Goal: Task Accomplishment & Management: Manage account settings

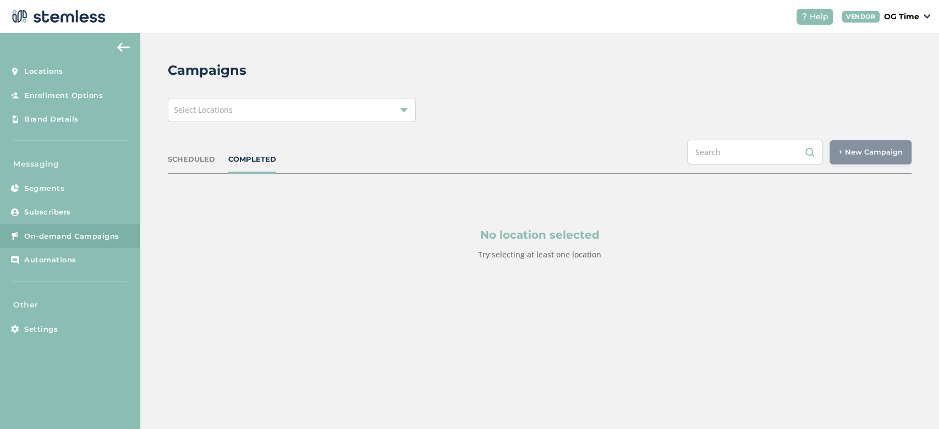
click at [230, 103] on div "Select Locations" at bounding box center [292, 110] width 248 height 24
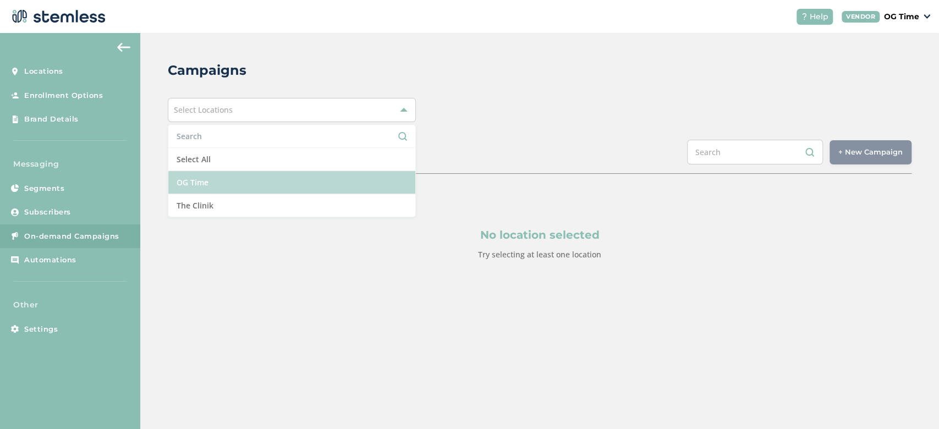
click at [233, 181] on li "OG Time" at bounding box center [291, 182] width 247 height 23
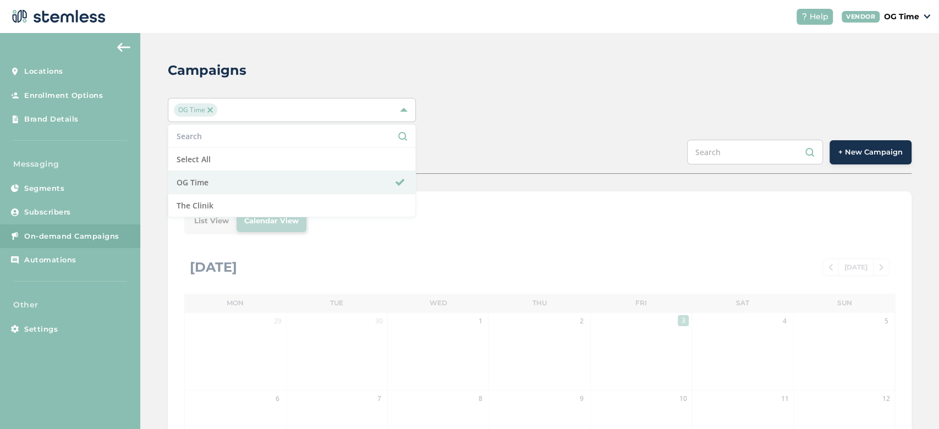
click at [472, 96] on div "Campaigns OG Time Select All OG Time The Clinik SCHEDULED COMPLETED + New Campa…" at bounding box center [539, 389] width 799 height 712
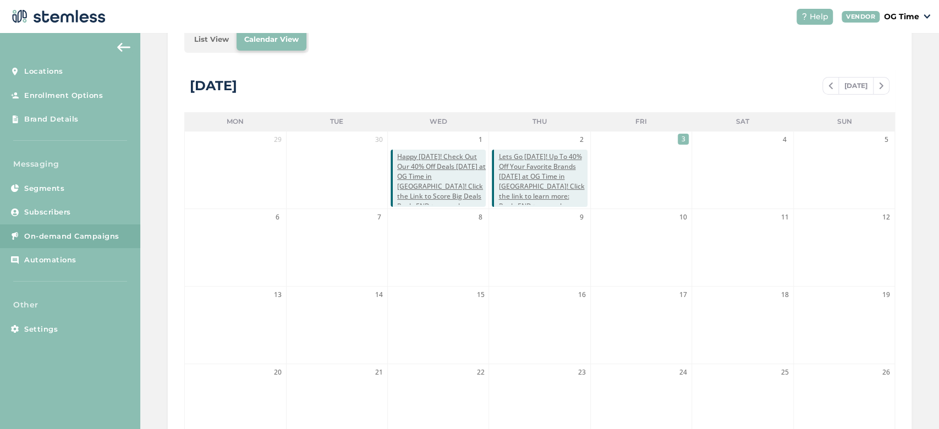
scroll to position [174, 0]
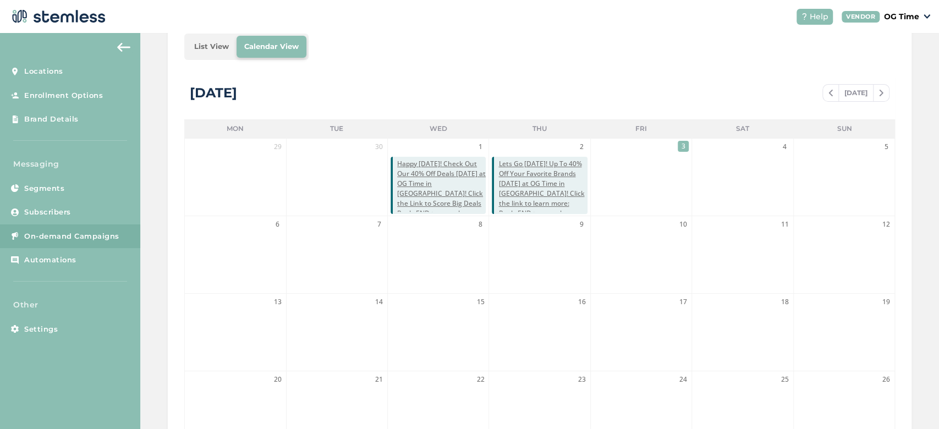
click at [829, 91] on img at bounding box center [831, 93] width 4 height 7
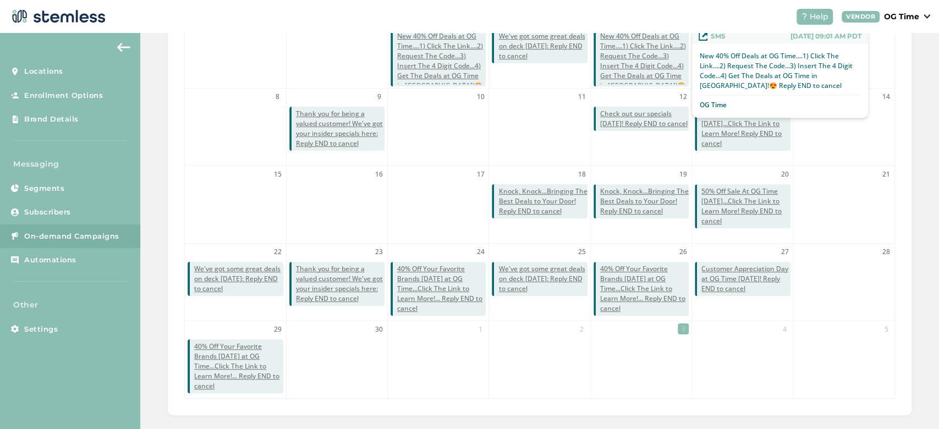
scroll to position [304, 0]
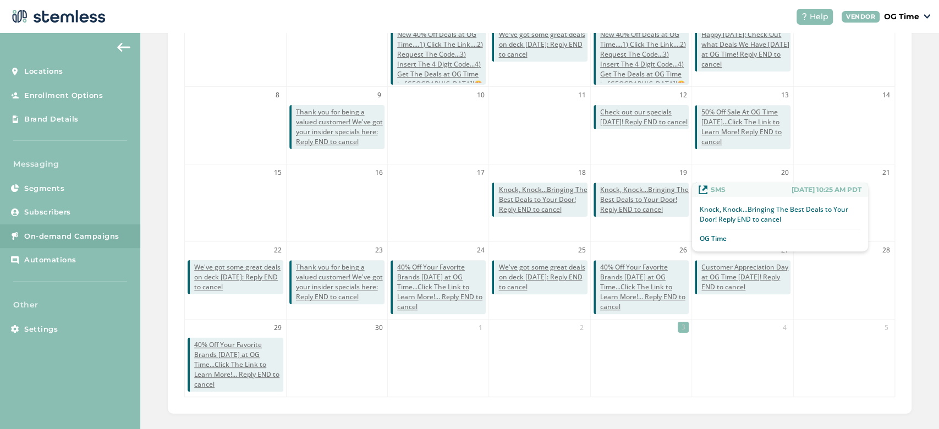
click at [633, 198] on span "Knock, Knock...Bringing The Best Deals to Your Door! Reply END to cancel" at bounding box center [644, 200] width 89 height 30
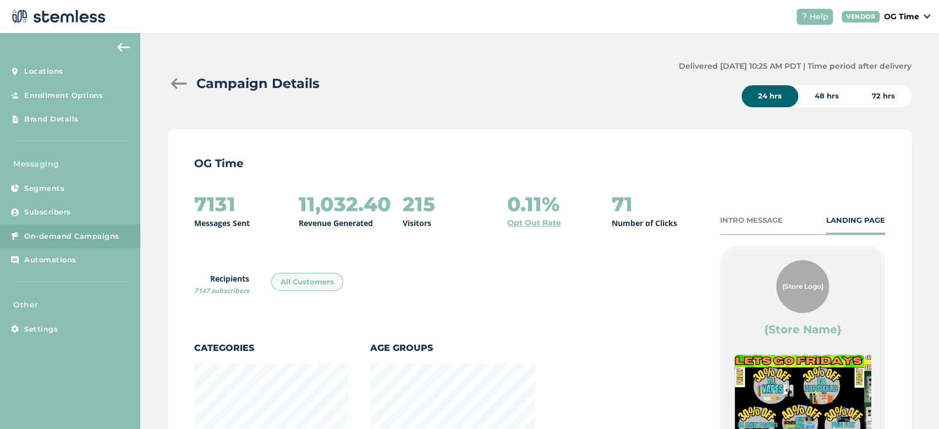
scroll to position [764, 736]
click at [174, 87] on div at bounding box center [179, 83] width 22 height 11
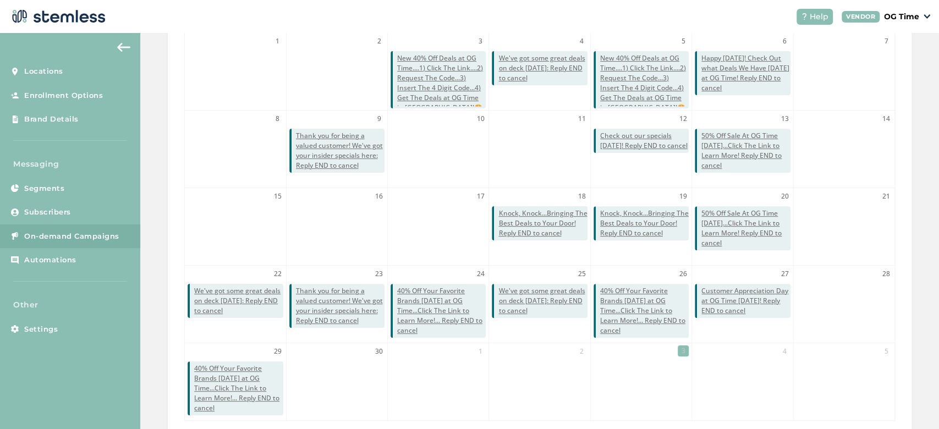
scroll to position [314, 0]
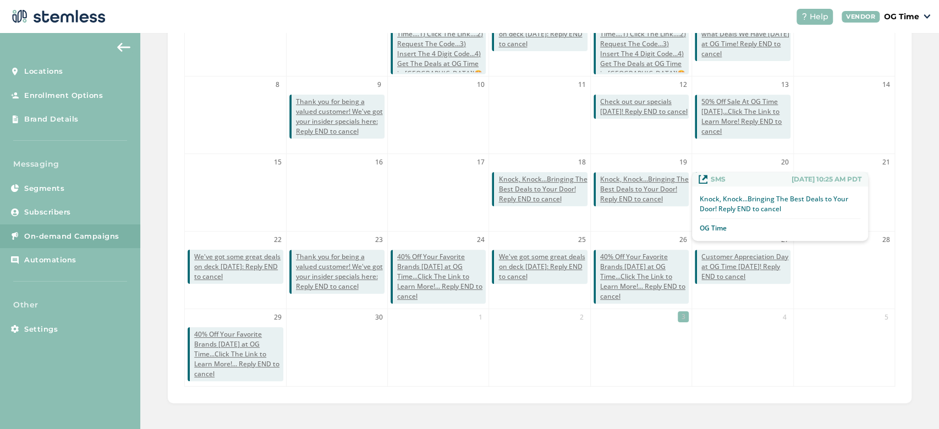
click at [647, 183] on span "Knock, Knock...Bringing The Best Deals to Your Door! Reply END to cancel" at bounding box center [644, 189] width 89 height 30
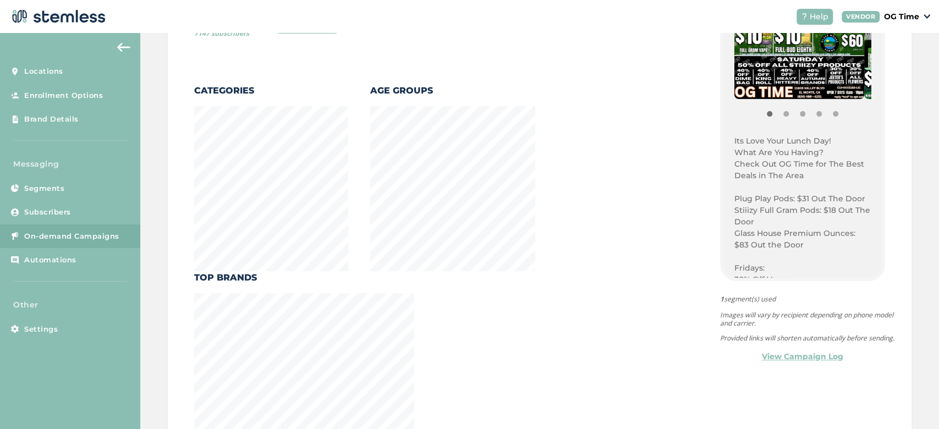
scroll to position [167, 0]
click at [735, 140] on p "Its Love Your Lunch Day!" at bounding box center [803, 141] width 136 height 12
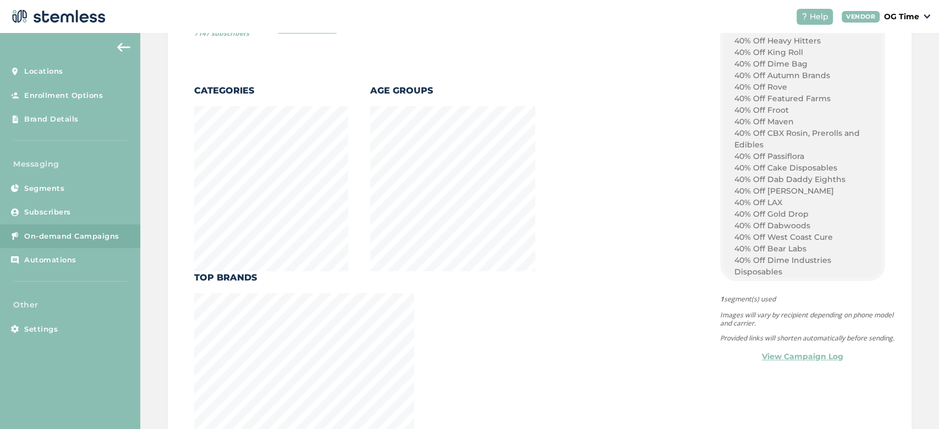
scroll to position [1137, 0]
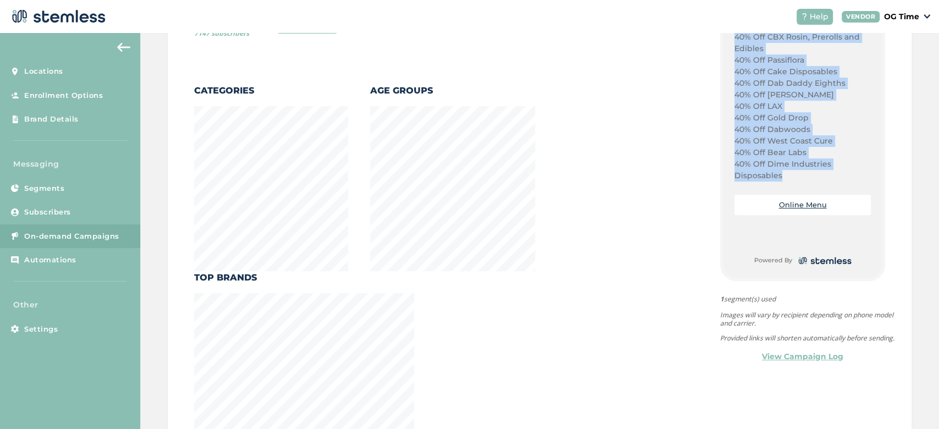
click at [774, 174] on p "40% Off Dime Industries Disposables" at bounding box center [803, 169] width 136 height 23
copy div "Its Love Your Lunch Day! What Are You Having? Check Out OG Time for The Best De…"
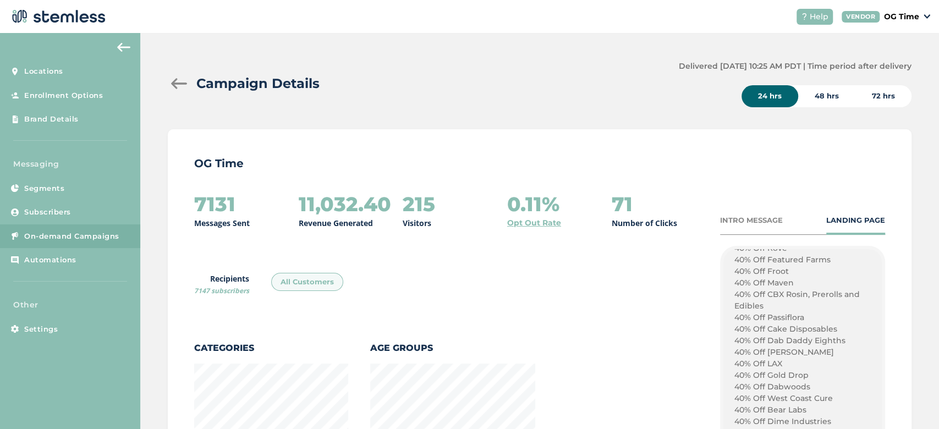
click at [183, 88] on div at bounding box center [179, 83] width 22 height 11
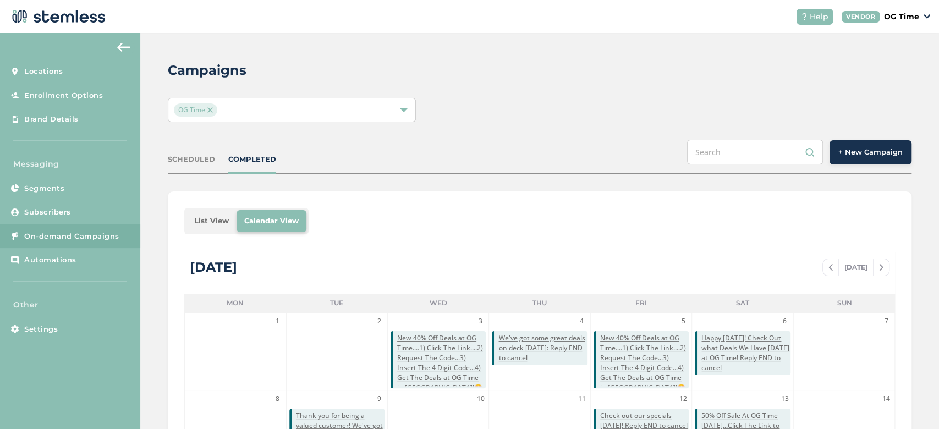
click at [870, 155] on span "+ New Campaign" at bounding box center [871, 152] width 64 height 11
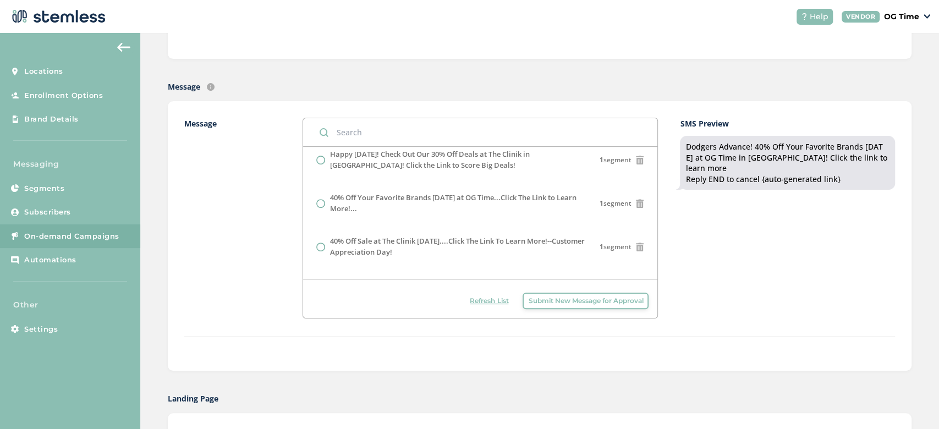
scroll to position [236, 0]
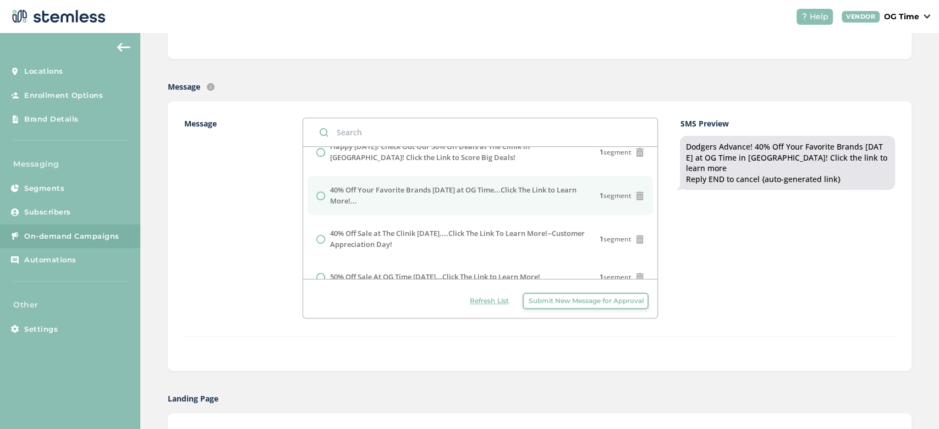
click at [397, 196] on label "40% Off Your Favorite Brands Today at OG Time...Click The Link to Learn More!..." at bounding box center [465, 195] width 270 height 21
radio input "false"
radio input "true"
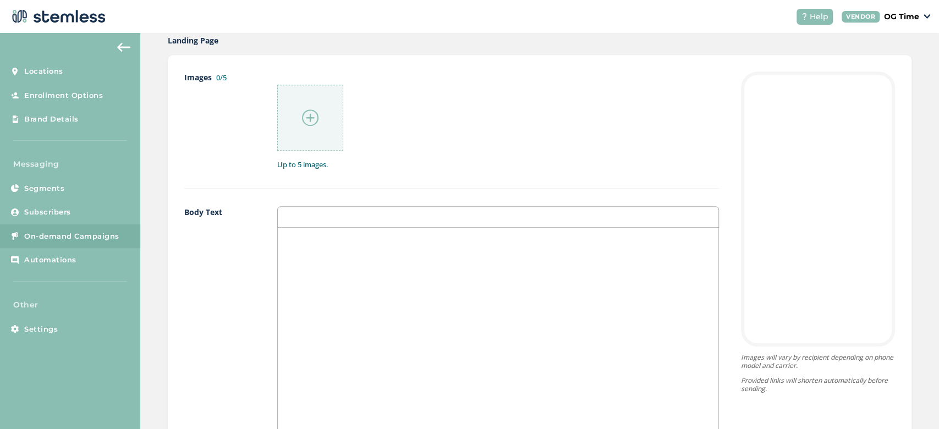
scroll to position [573, 0]
click at [331, 254] on div at bounding box center [498, 337] width 441 height 220
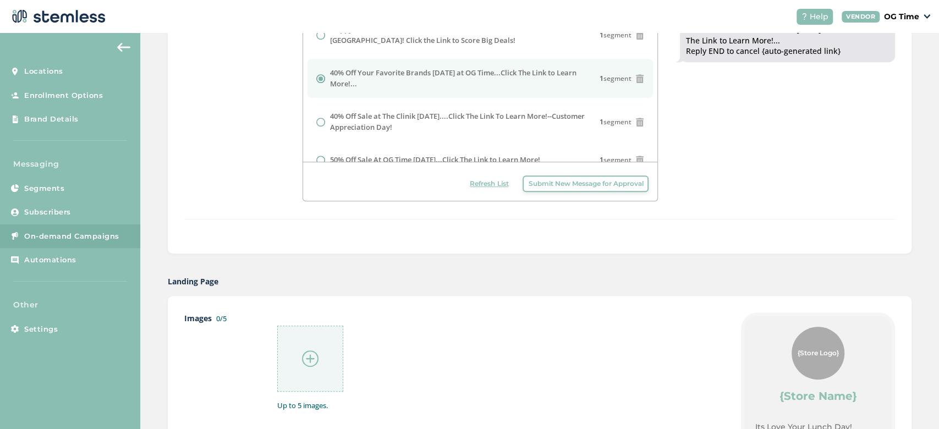
scroll to position [0, 0]
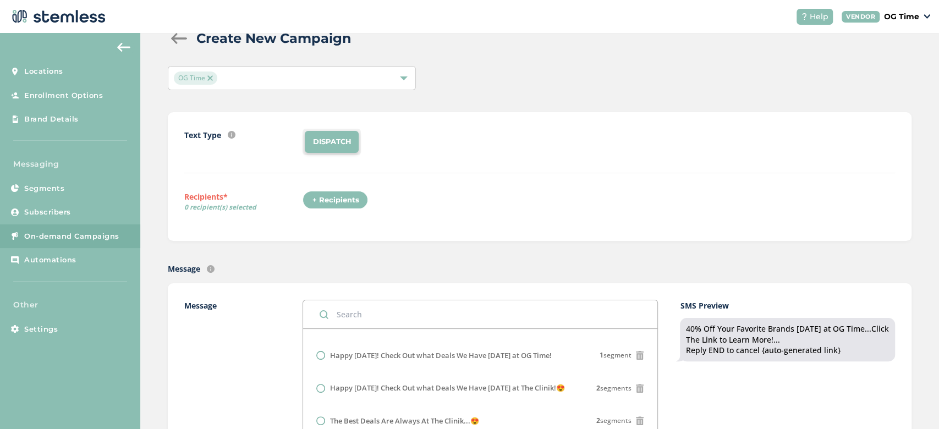
click at [321, 197] on div "+ Recipients" at bounding box center [335, 200] width 65 height 19
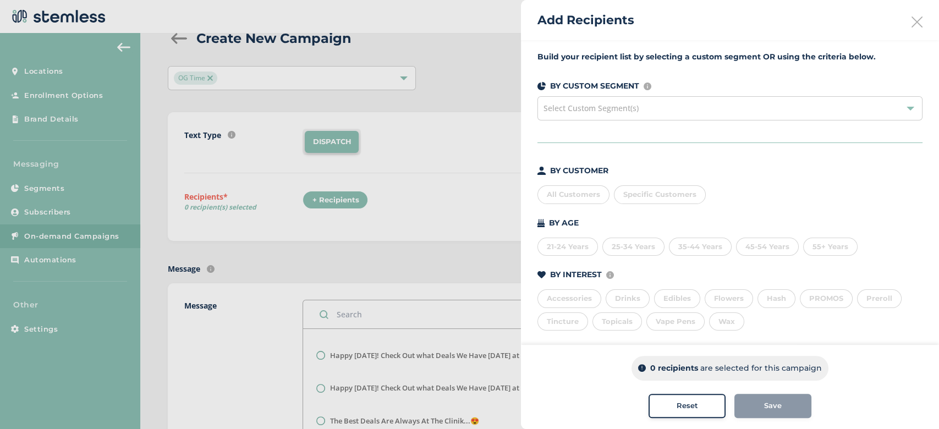
click at [568, 190] on div "All Customers" at bounding box center [574, 194] width 72 height 19
click at [770, 409] on span "Save" at bounding box center [773, 406] width 18 height 11
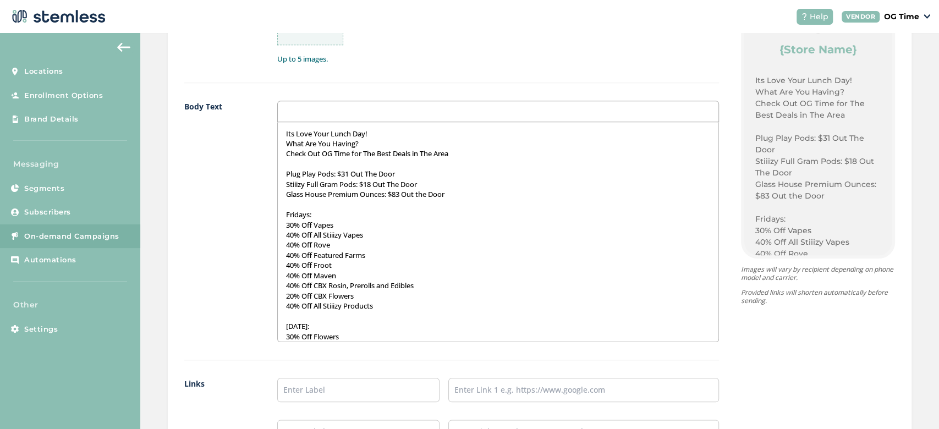
scroll to position [682, 0]
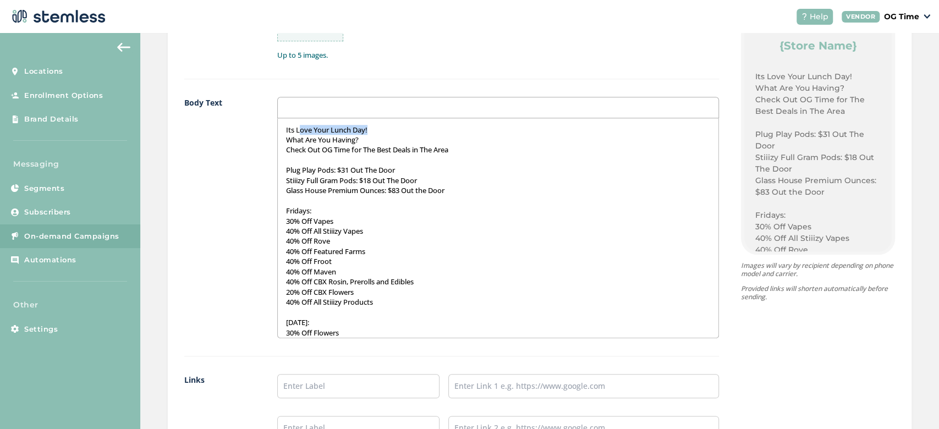
drag, startPoint x: 385, startPoint y: 130, endPoint x: 298, endPoint y: 121, distance: 87.9
click at [298, 121] on div "Its Love Your Lunch Day! What Are You Having? Check Out OG Time for The Best De…" at bounding box center [498, 228] width 441 height 220
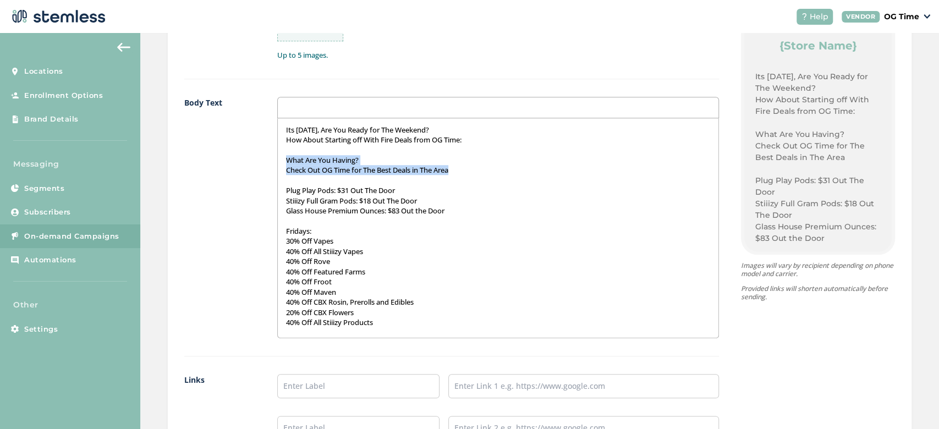
drag, startPoint x: 466, startPoint y: 172, endPoint x: 282, endPoint y: 162, distance: 184.1
click at [282, 162] on div "Its Friday, Are You Ready for The Weekend? How About Starting off With Fire Dea…" at bounding box center [498, 228] width 441 height 220
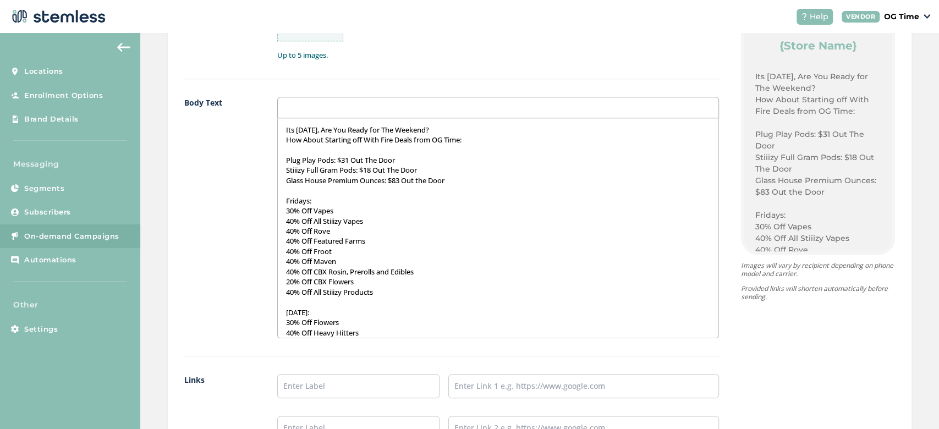
click at [349, 160] on p "Plug Play Pods: $31 Out The Door" at bounding box center [498, 160] width 424 height 10
click at [455, 176] on p "Glass House Premium Ounces: $83 Out the Door" at bounding box center [498, 181] width 424 height 10
click at [404, 180] on p "Glass House Premium Ounces: $83 Out the Door" at bounding box center [498, 181] width 424 height 10
click at [451, 180] on p "Glass House Premium Ounces: $8Out the Door" at bounding box center [498, 181] width 424 height 10
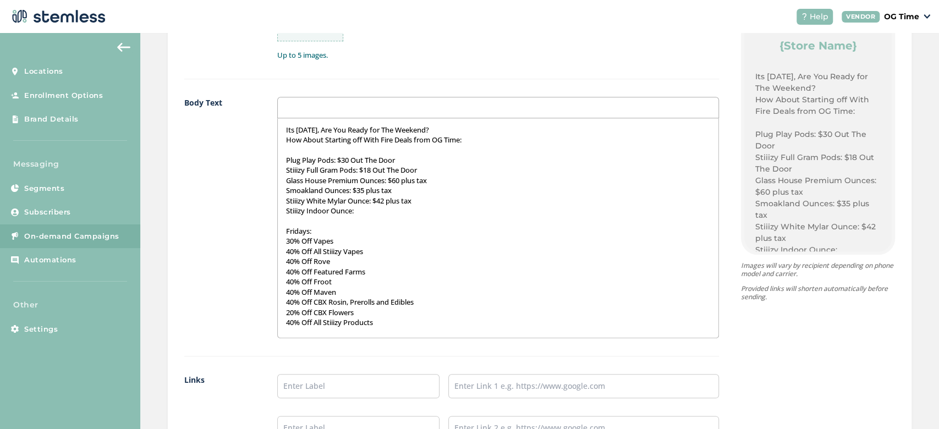
click at [141, 305] on div "Create New Campaign OG Time Text Type SMS : A cost effective way to reach your …" at bounding box center [539, 1] width 799 height 1301
click at [307, 188] on p "Smoakland Ounces: $35 plus tax" at bounding box center [498, 190] width 424 height 10
click at [362, 207] on p "Stiiizy Indoor Ounce:" at bounding box center [498, 211] width 424 height 10
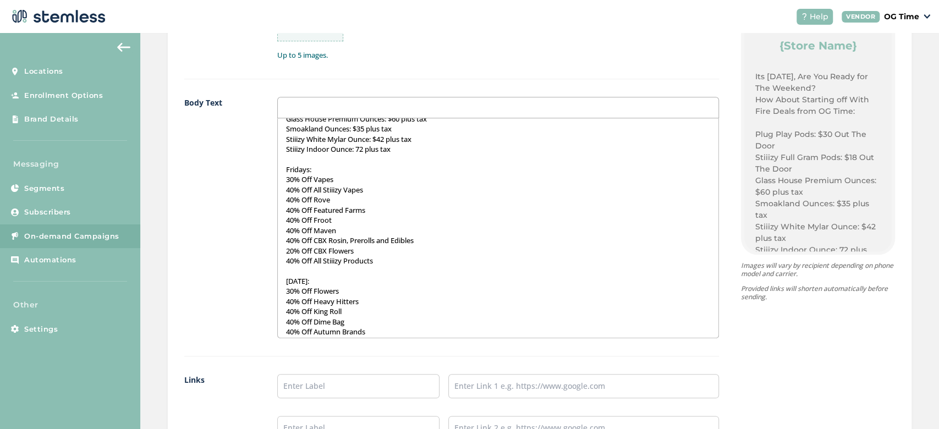
scroll to position [145, 0]
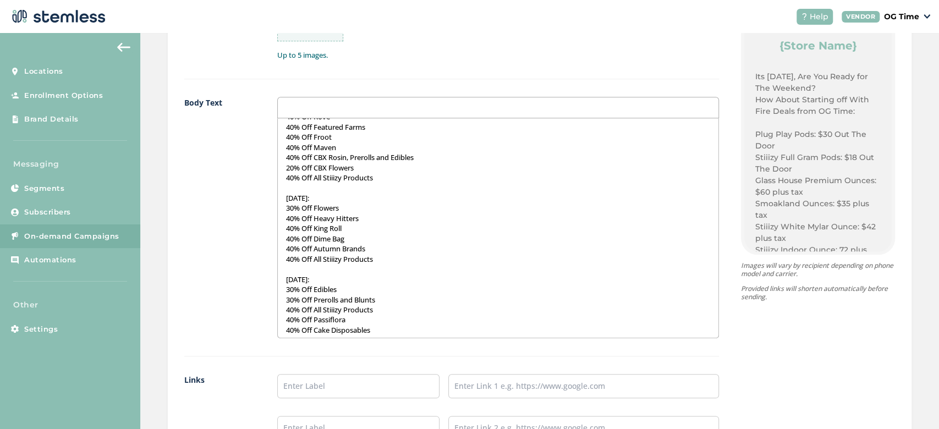
click at [288, 258] on p "40% Off All Stiiizy Products" at bounding box center [498, 259] width 424 height 10
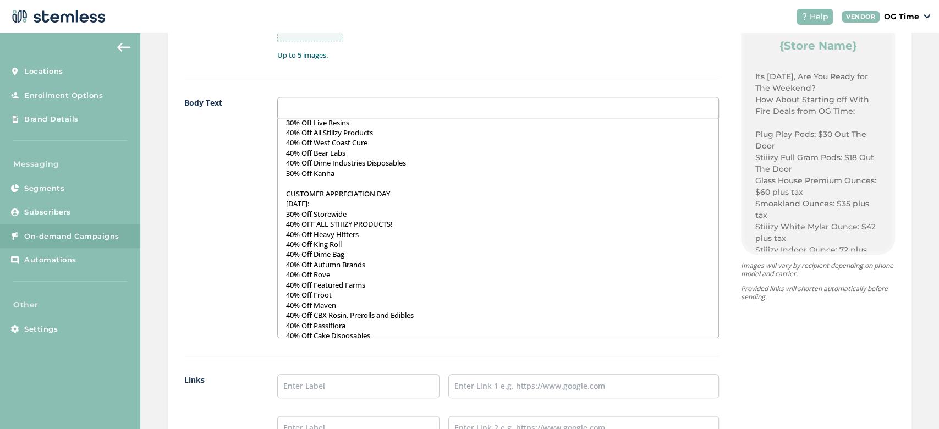
scroll to position [546, 0]
click at [379, 201] on p "SATURDAY SEPTEMBER 27th:" at bounding box center [498, 203] width 424 height 10
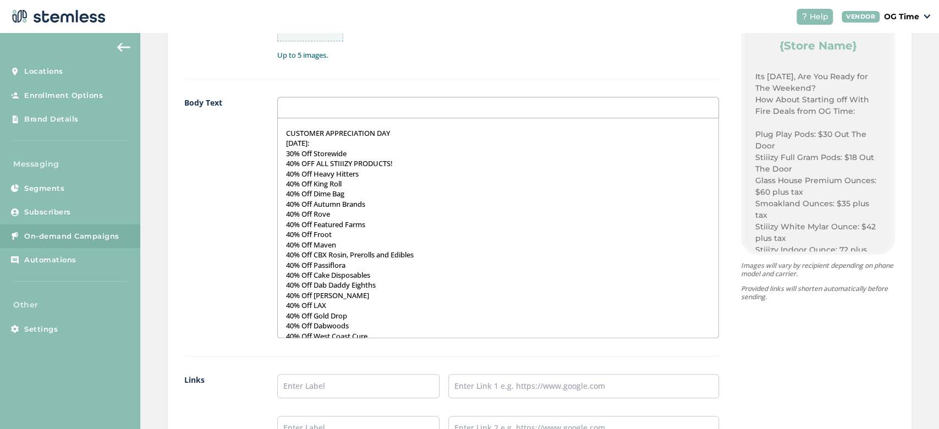
scroll to position [607, 0]
click at [351, 385] on input "text" at bounding box center [358, 386] width 162 height 24
type input "Online Menu"
click at [519, 386] on input "text" at bounding box center [583, 386] width 271 height 24
type input "https://weedmaps.com/dispensaries/og-time-el-monte"
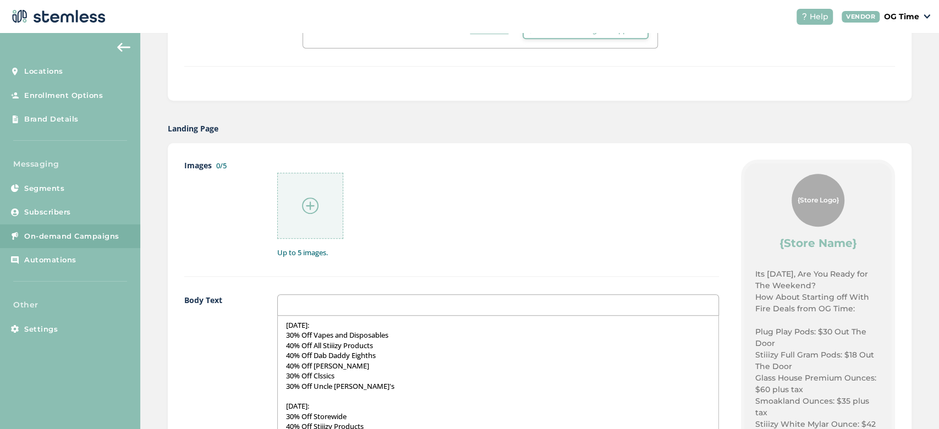
scroll to position [484, 0]
click at [320, 215] on div at bounding box center [310, 206] width 66 height 66
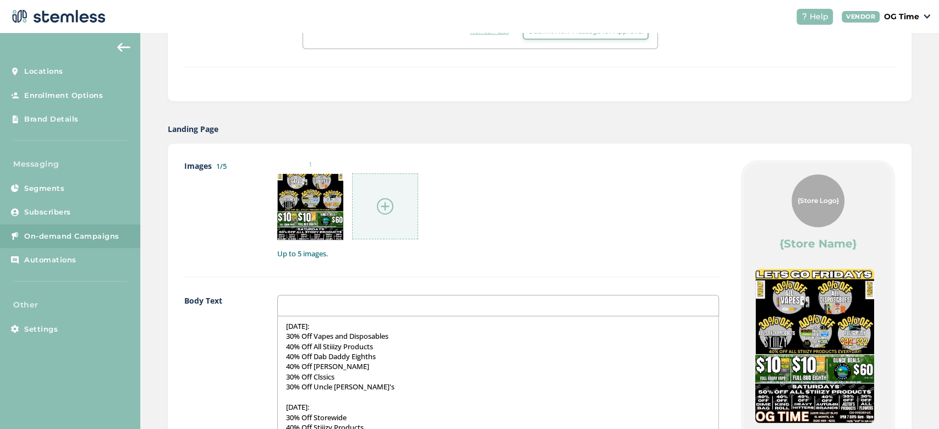
click at [387, 203] on img at bounding box center [385, 206] width 17 height 17
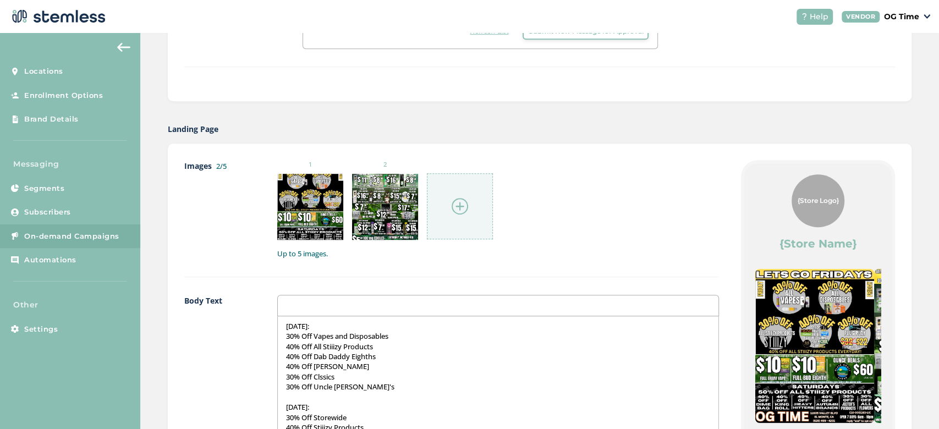
click at [459, 209] on img at bounding box center [460, 206] width 17 height 17
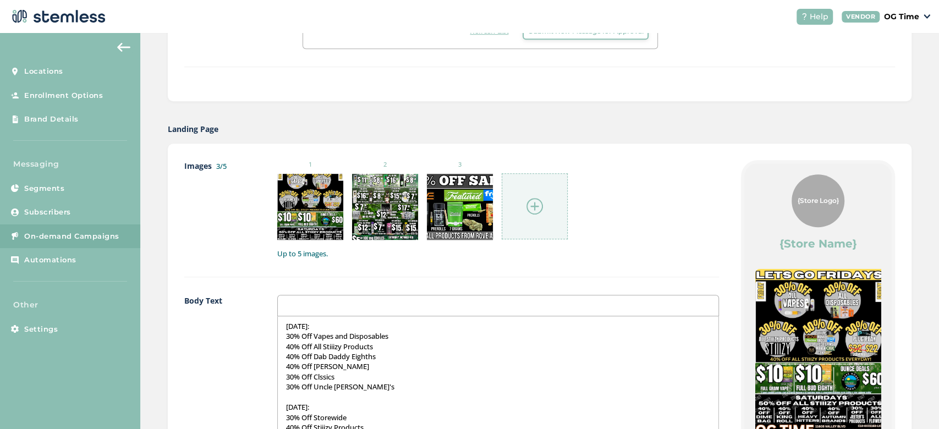
click at [527, 210] on img at bounding box center [535, 206] width 17 height 17
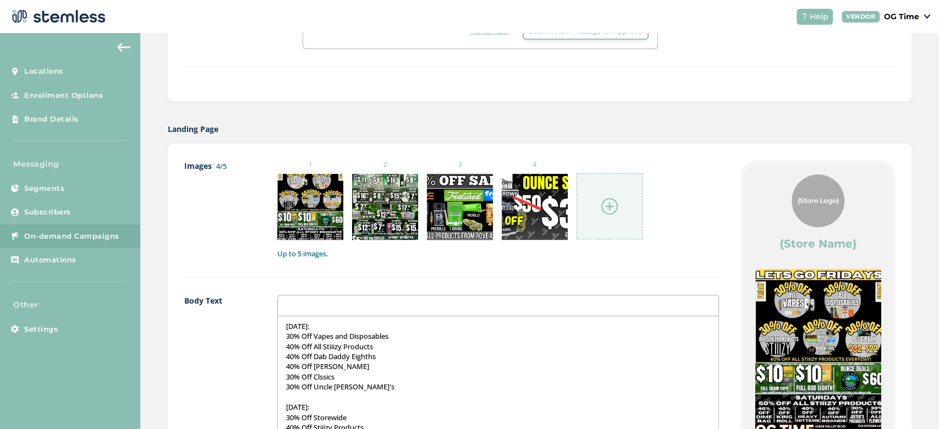
click at [607, 206] on img at bounding box center [609, 206] width 17 height 17
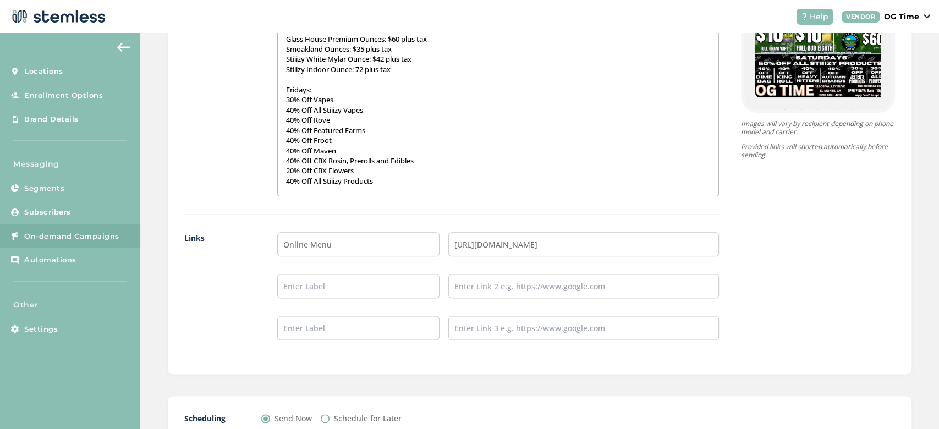
scroll to position [903, 0]
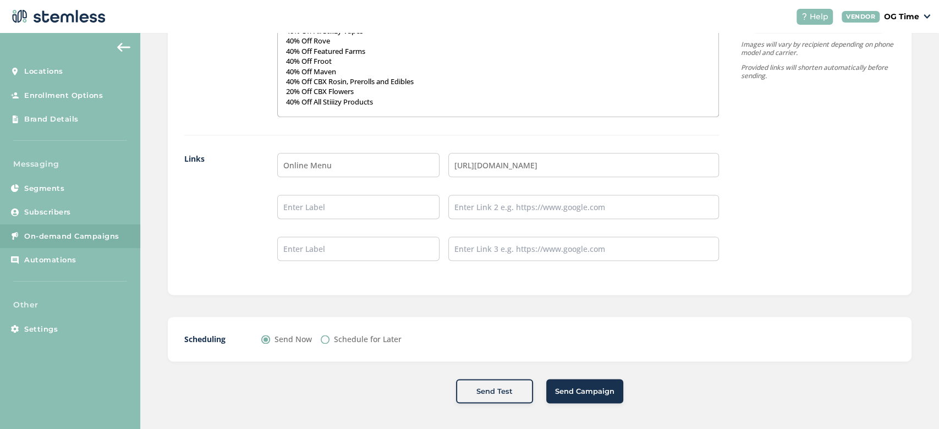
click at [324, 339] on input "Schedule for Later" at bounding box center [325, 339] width 9 height 9
radio input "true"
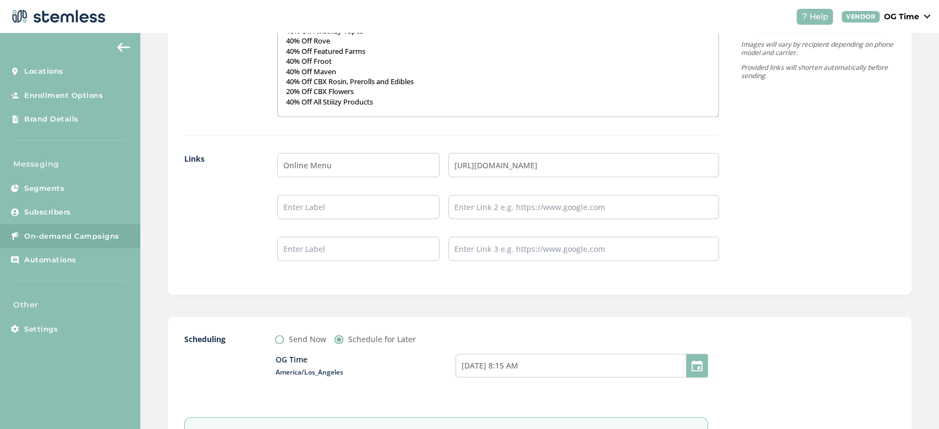
scroll to position [1029, 0]
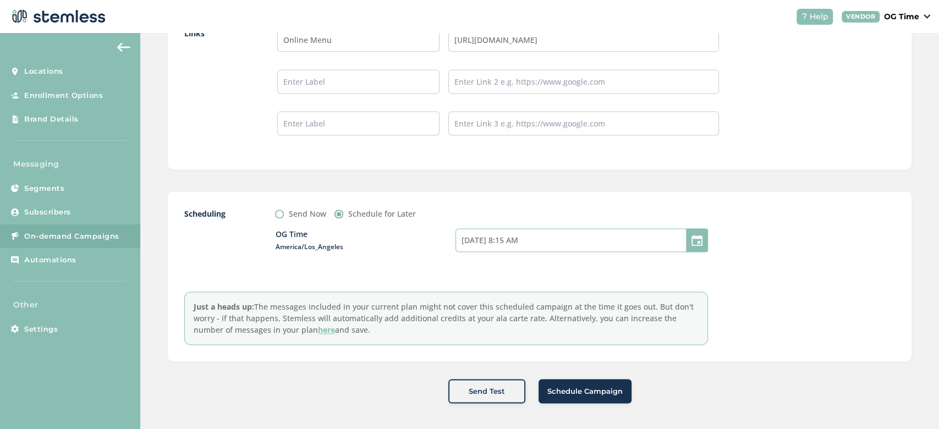
click at [541, 244] on input "10/03/2025 8:15 AM" at bounding box center [582, 240] width 253 height 24
select select "8"
select select "15"
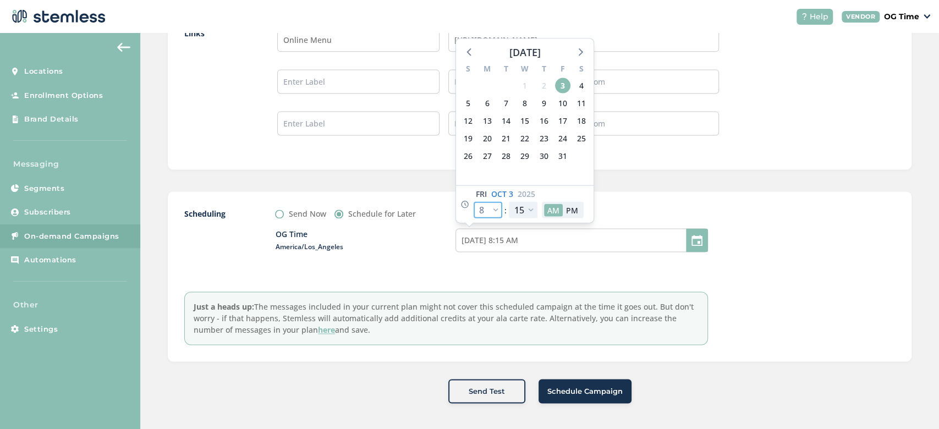
click at [492, 210] on select "12 1 2 3 4 5 6 7 8 9 10 11" at bounding box center [488, 210] width 29 height 17
select select "9"
click at [474, 202] on select "12 1 2 3 4 5 6 7 8 9 10 11" at bounding box center [488, 210] width 29 height 17
type input "10/03/2025 9:15 AM"
select select "9"
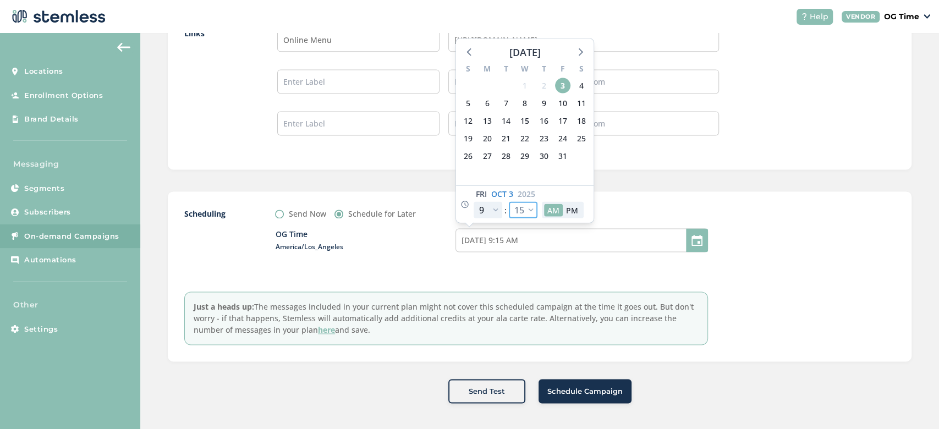
click at [526, 207] on select "00 05 10 15 20 25 30 35 40 45 50 55" at bounding box center [523, 210] width 29 height 17
select select "10"
click at [509, 202] on select "00 05 10 15 20 25 30 35 40 45 50 55" at bounding box center [523, 210] width 29 height 17
type input "10/03/2025 9:10 AM"
click at [526, 215] on select "00 05 10 15 20 25 30 35 40 45 50 55" at bounding box center [523, 210] width 29 height 17
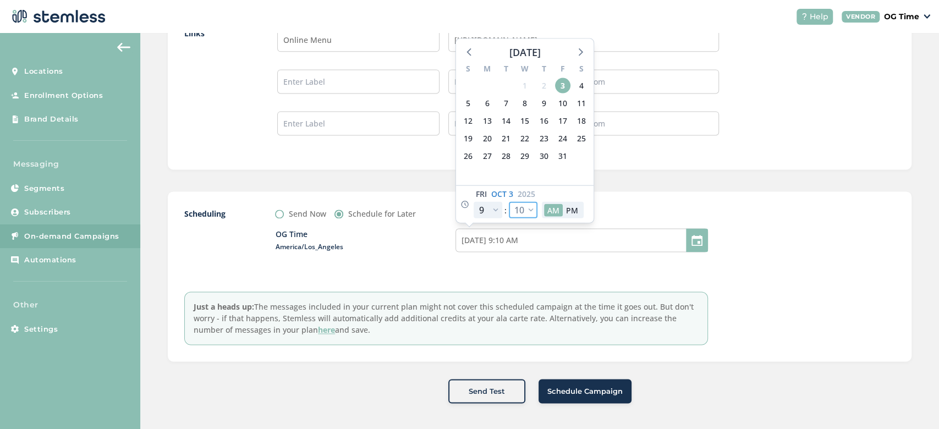
select select "5"
click at [509, 202] on select "00 05 10 15 20 25 30 35 40 45 50 55" at bounding box center [523, 210] width 29 height 17
type input "10/03/2025 9:05 AM"
select select "5"
click at [374, 279] on div "Scheduling Send Now Schedule for Later OG Time America/Los_Angeles 10/03/2025 9…" at bounding box center [446, 276] width 524 height 137
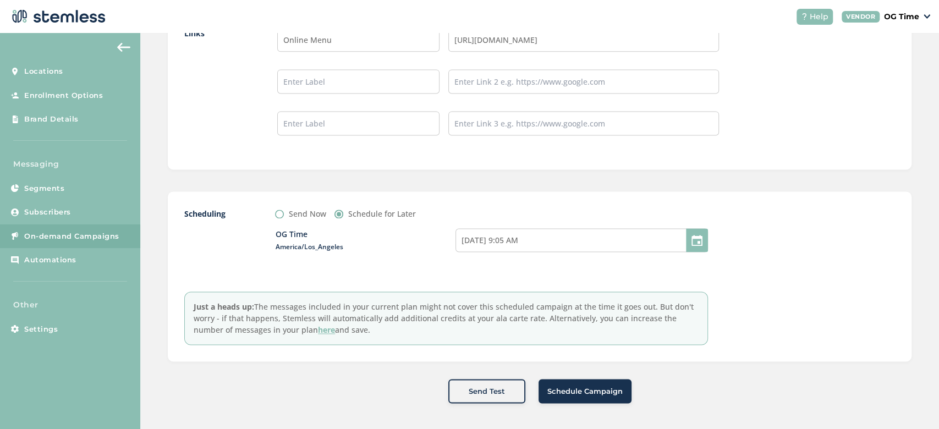
click at [577, 393] on span "Schedule Campaign" at bounding box center [585, 391] width 75 height 11
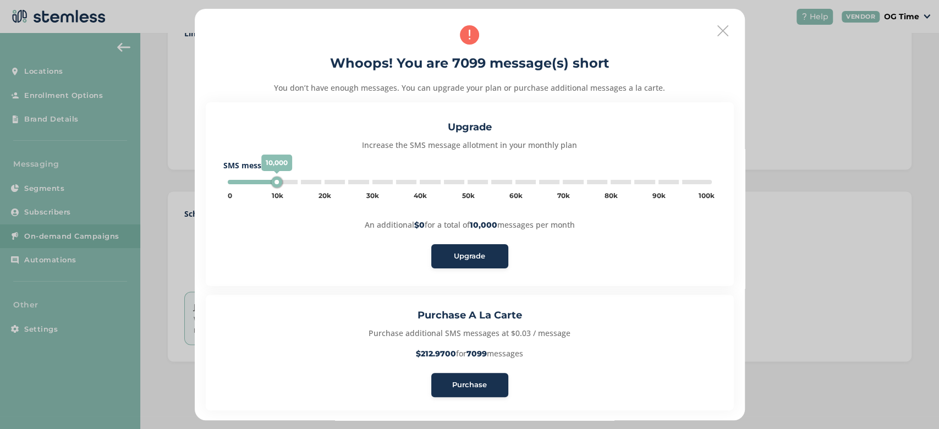
click at [458, 383] on span "Purchase" at bounding box center [469, 385] width 35 height 11
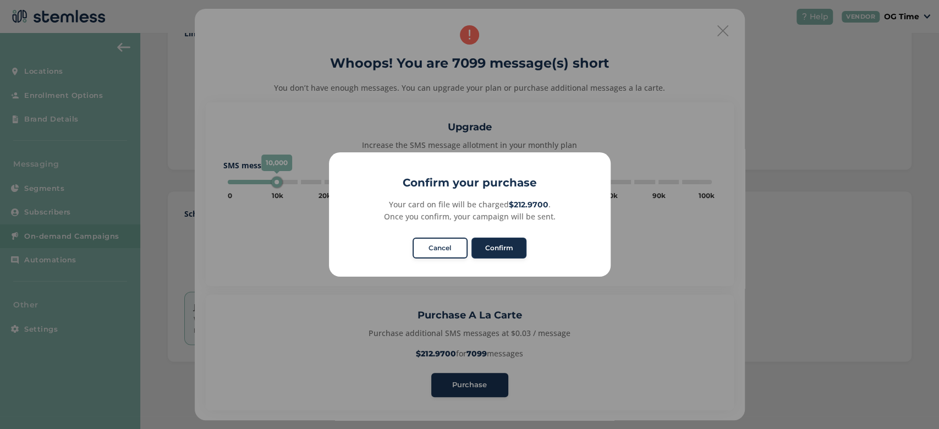
click at [502, 250] on button "Confirm" at bounding box center [499, 248] width 55 height 21
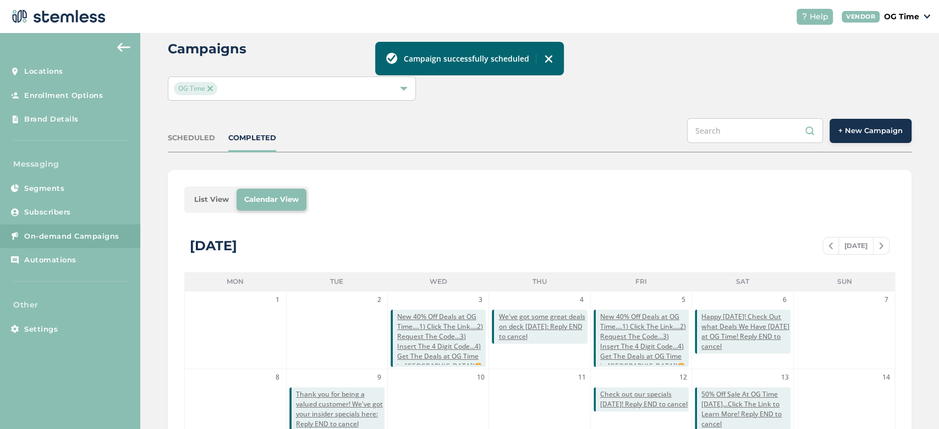
scroll to position [19, 0]
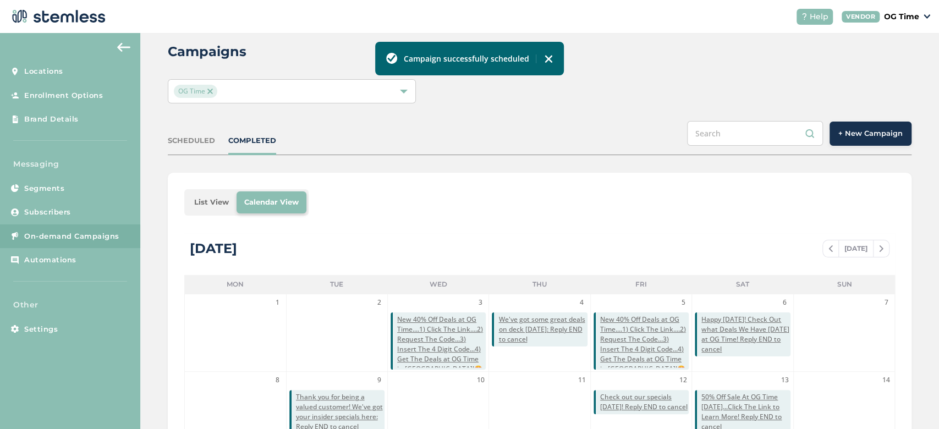
click at [544, 64] on div "Campaign successfully scheduled" at bounding box center [469, 59] width 189 height 34
click at [550, 58] on img at bounding box center [548, 58] width 9 height 9
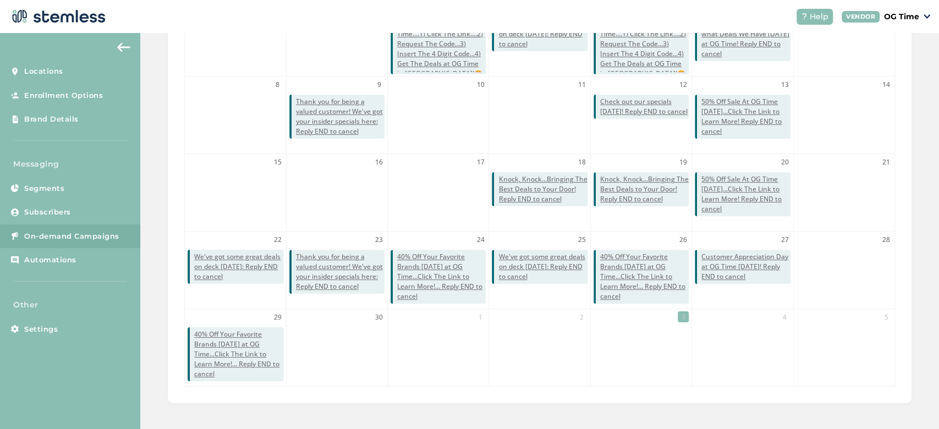
scroll to position [0, 0]
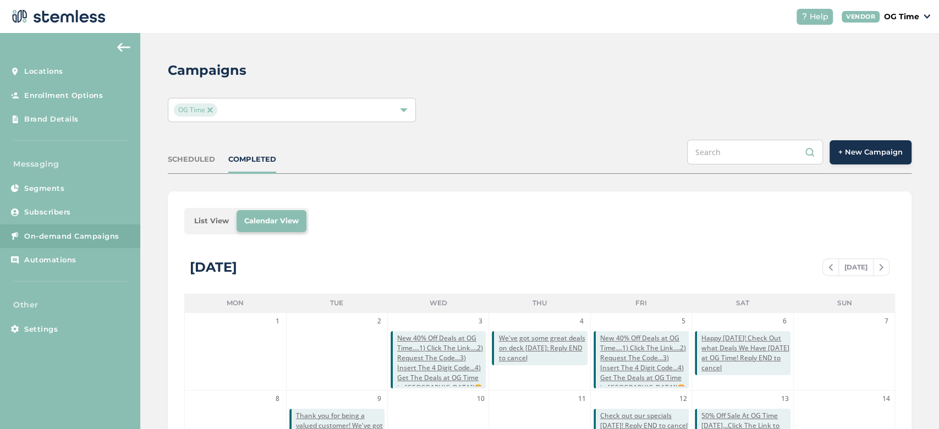
click at [208, 108] on img at bounding box center [210, 110] width 6 height 6
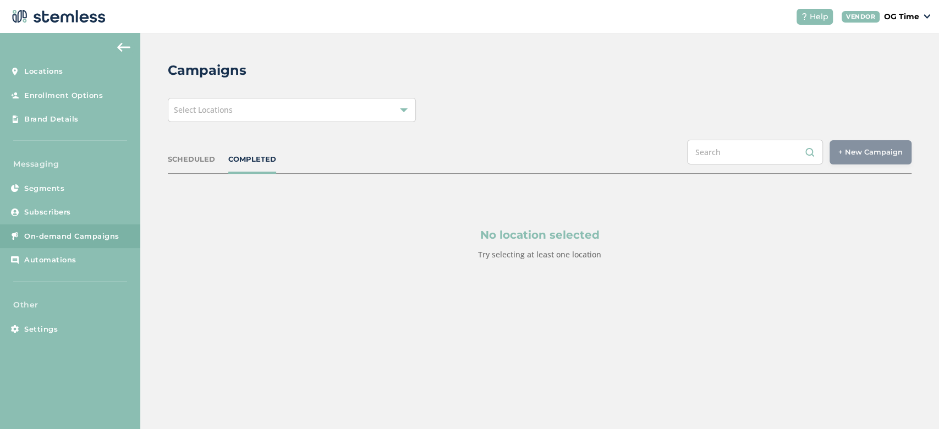
click at [251, 111] on div "Select Locations" at bounding box center [292, 110] width 248 height 24
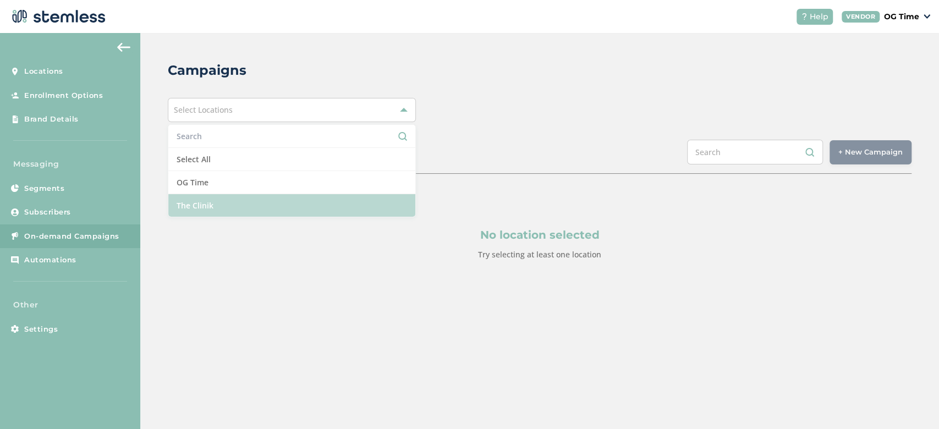
click at [221, 207] on li "The Clinik" at bounding box center [291, 205] width 247 height 23
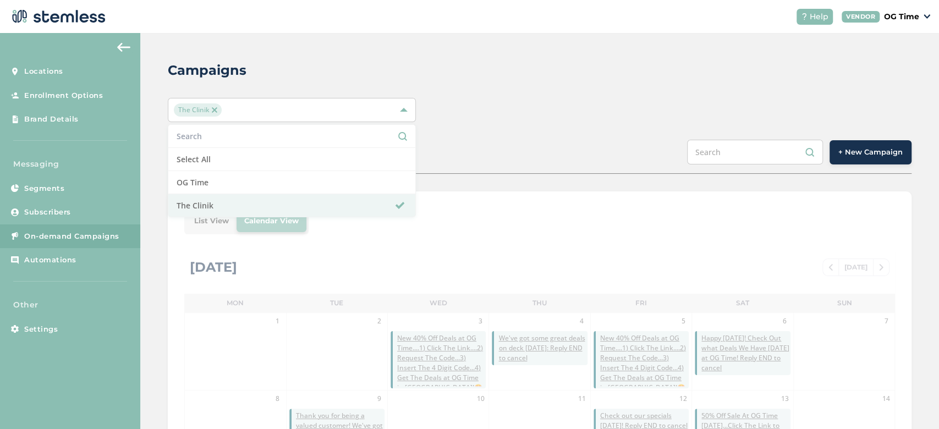
click at [446, 129] on div "Campaigns The Clinik Select All OG Time The Clinik SCHEDULED COMPLETED + New Ca…" at bounding box center [539, 389] width 799 height 712
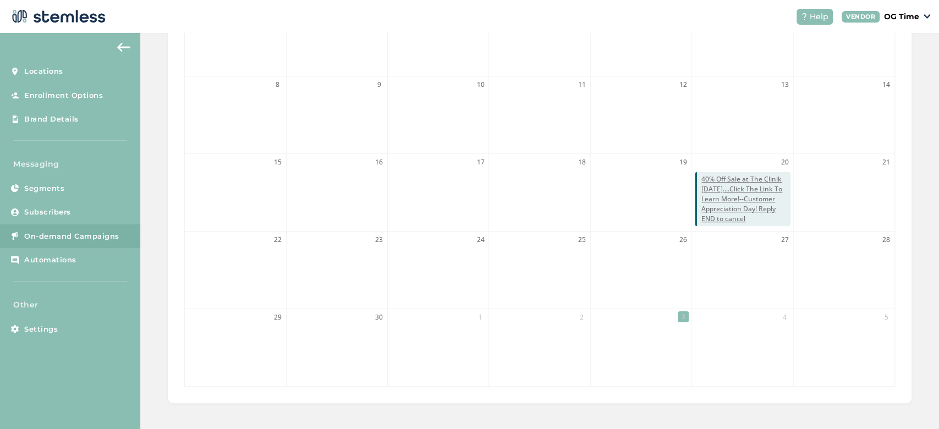
scroll to position [154, 0]
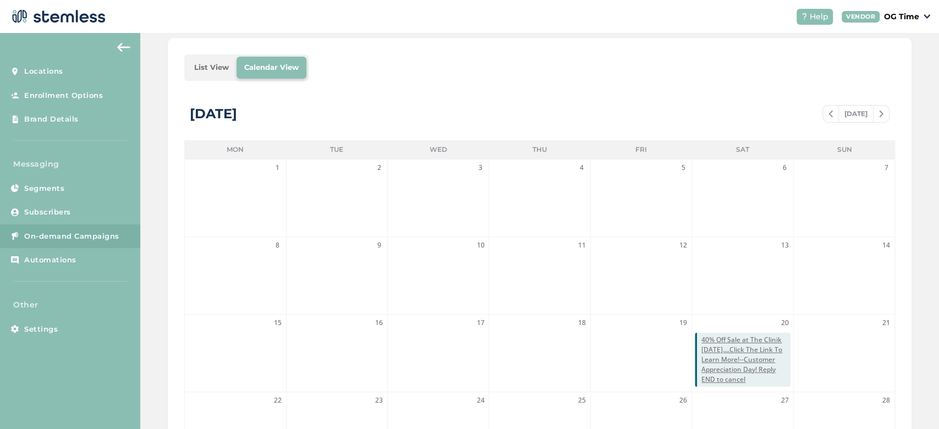
click at [829, 111] on img at bounding box center [831, 114] width 4 height 7
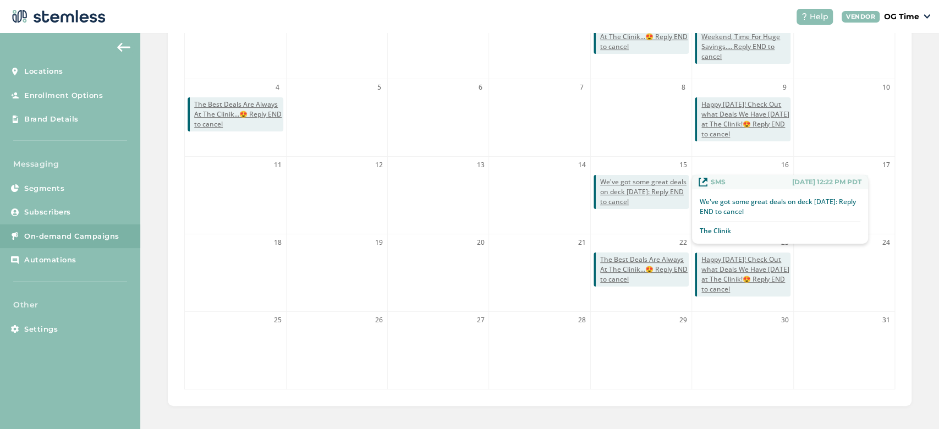
scroll to position [156, 0]
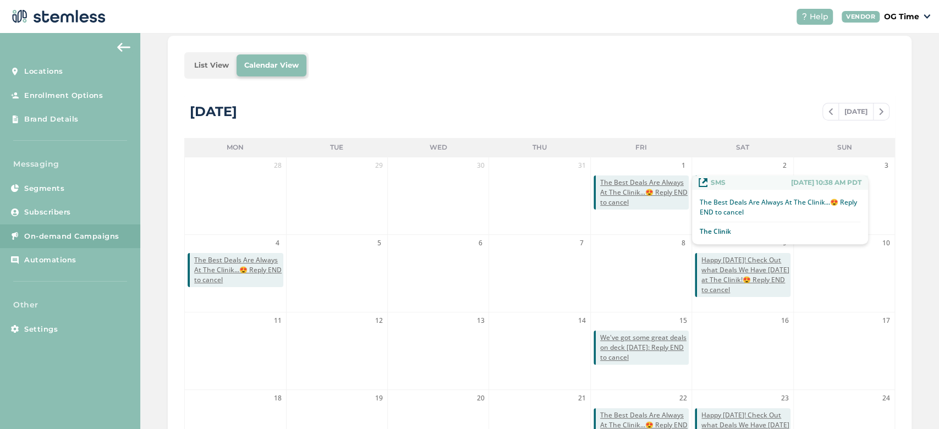
click at [615, 186] on span "The Best Deals Are Always At The Clinik...😍 Reply END to cancel" at bounding box center [644, 193] width 89 height 30
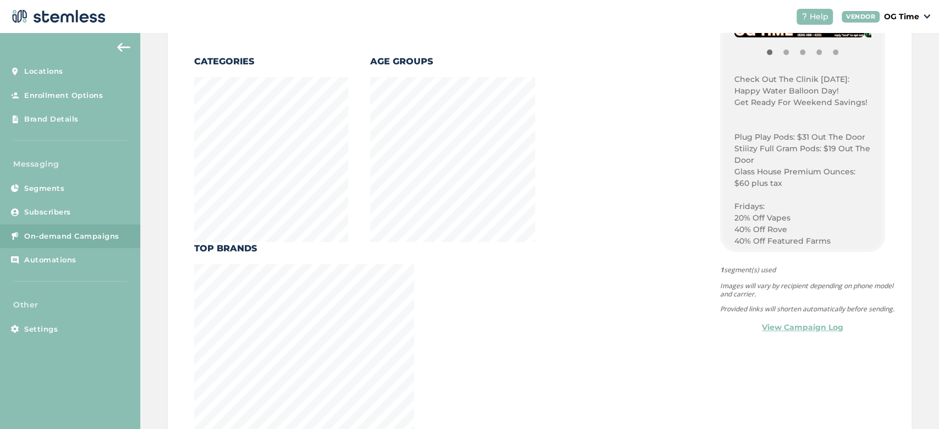
scroll to position [287, 0]
click at [735, 78] on p "Check Out The Clinik Today:" at bounding box center [803, 79] width 136 height 12
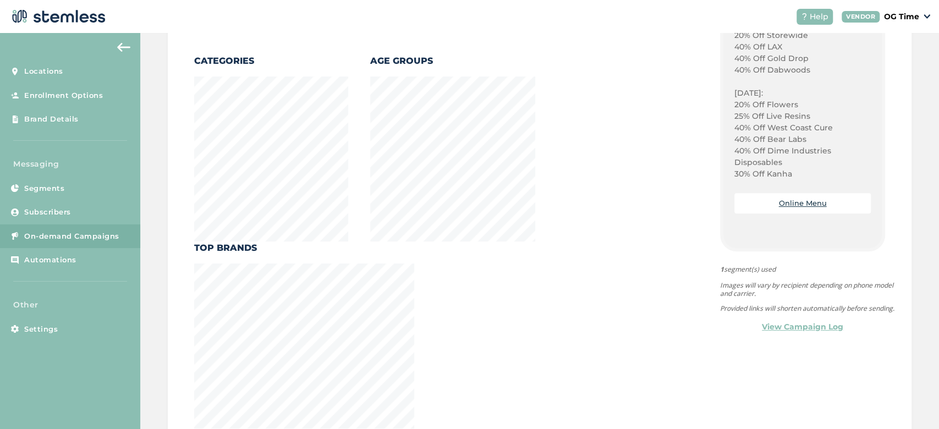
scroll to position [779, 0]
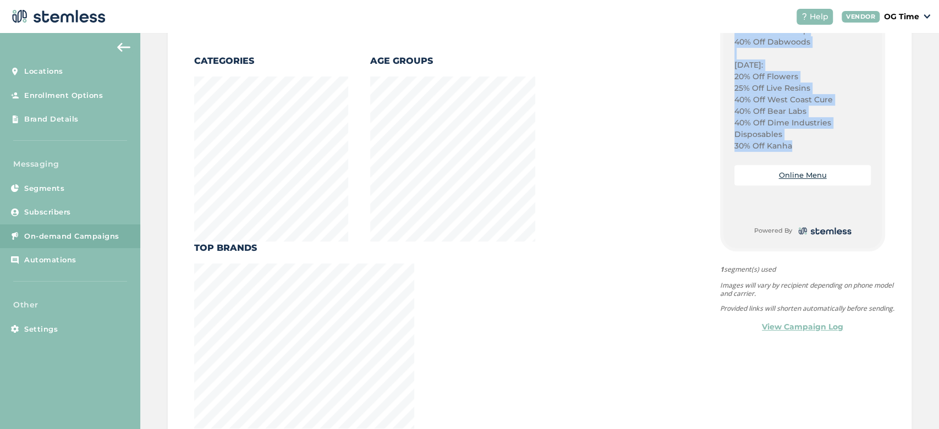
click at [786, 143] on p "30% Off Kanha" at bounding box center [803, 146] width 136 height 12
copy div "Check Out The Clinik Today: Happy Water Balloon Day! Get Ready For Weekend Savi…"
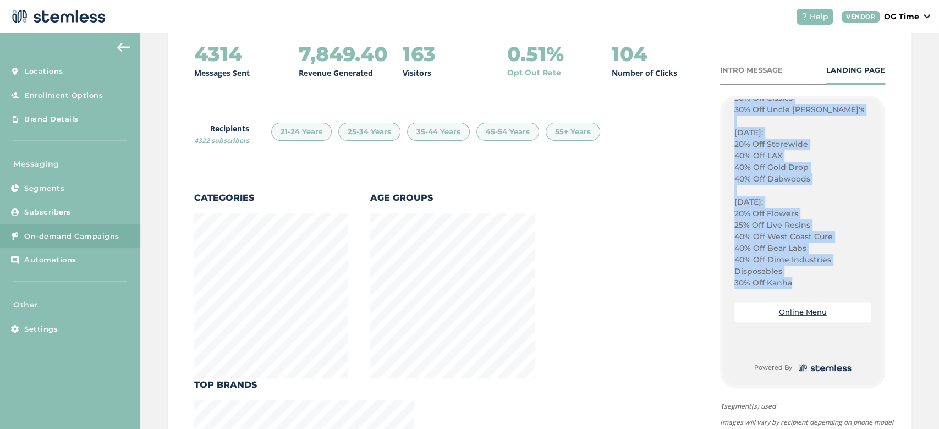
scroll to position [163, 0]
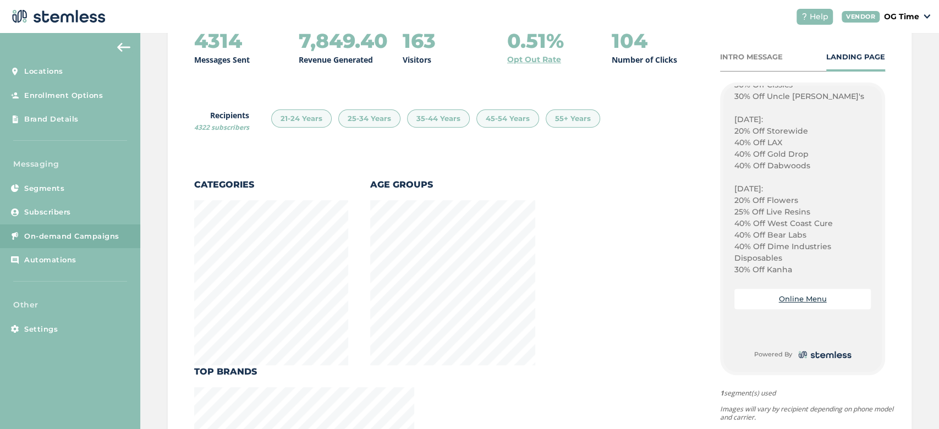
drag, startPoint x: 780, startPoint y: 378, endPoint x: 807, endPoint y: 178, distance: 201.6
click at [807, 178] on p at bounding box center [803, 178] width 136 height 12
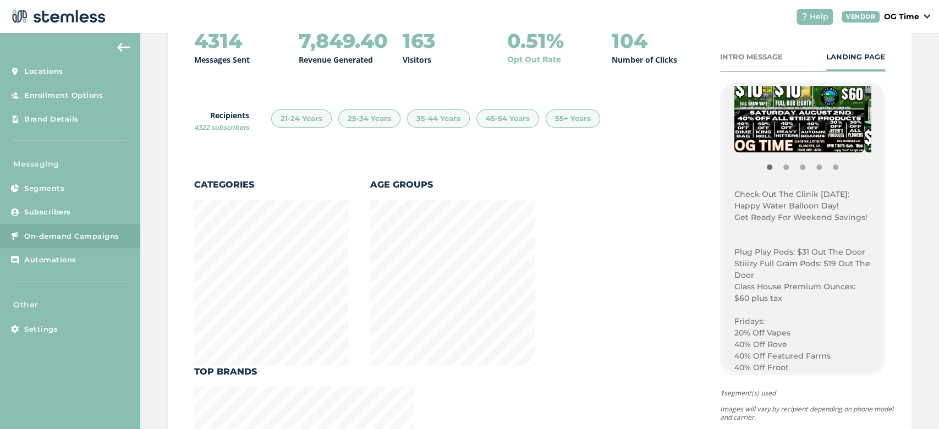
scroll to position [0, 0]
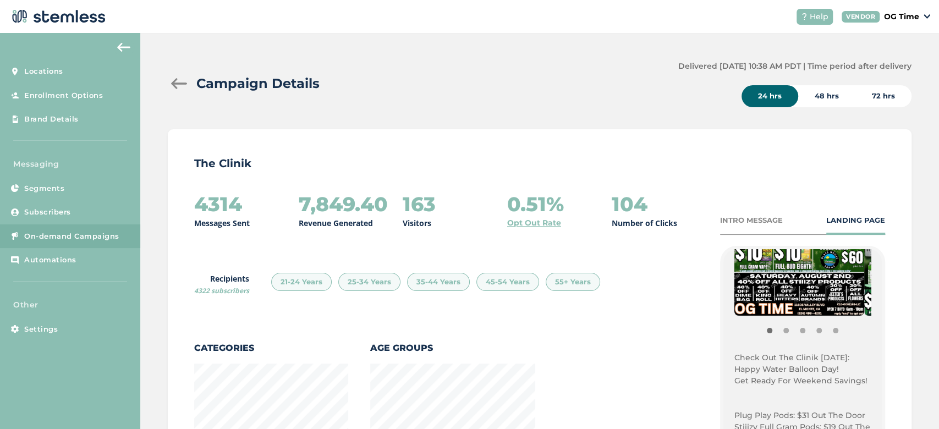
click at [174, 87] on div at bounding box center [179, 83] width 22 height 11
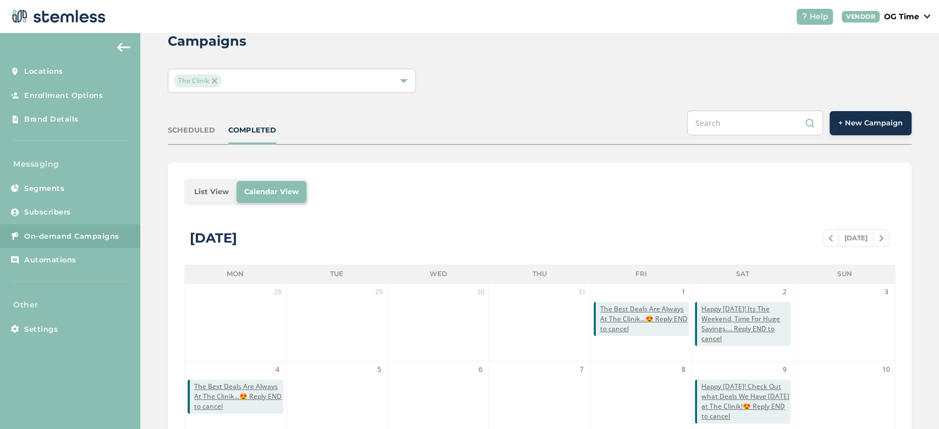
scroll to position [54, 0]
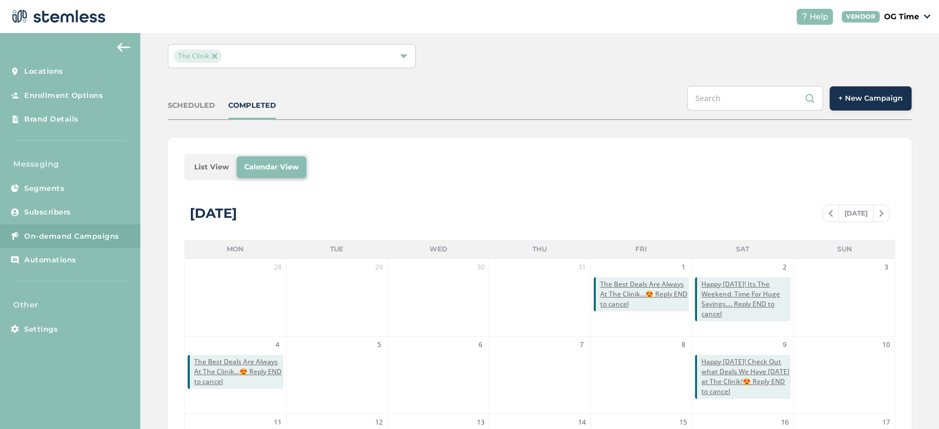
click at [850, 90] on button "+ New Campaign" at bounding box center [871, 98] width 82 height 24
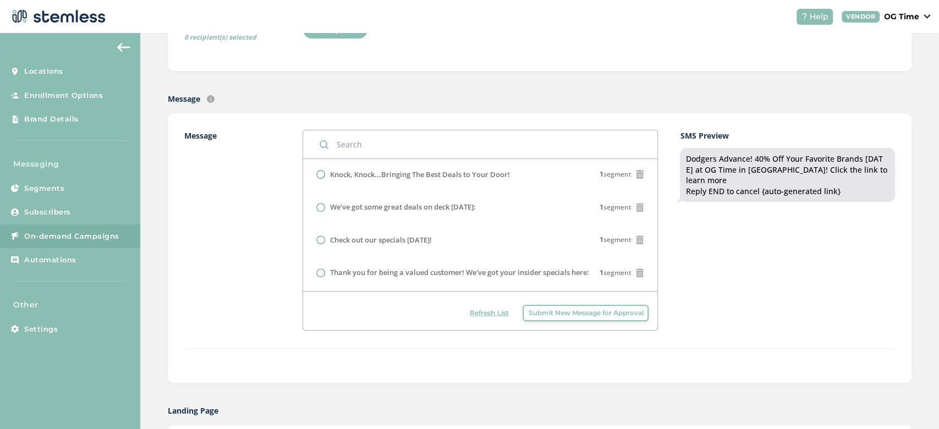
scroll to position [230, 0]
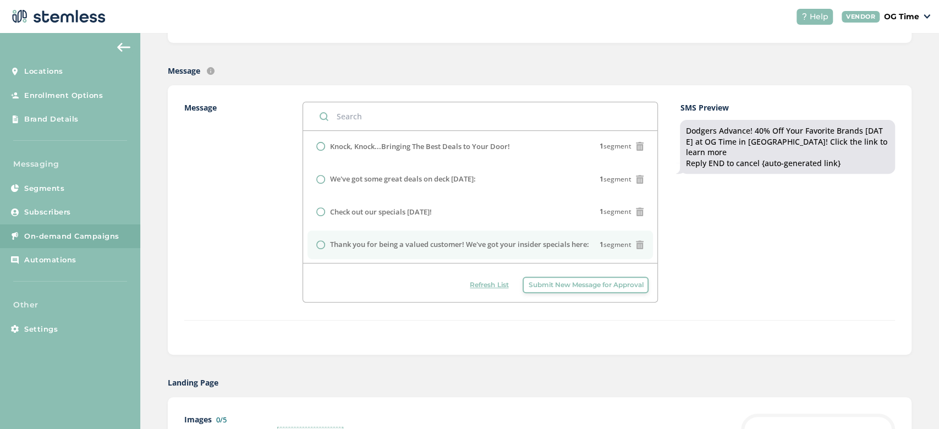
click at [418, 243] on label "Thank you for being a valued customer! We've got your insider specials here:" at bounding box center [459, 244] width 259 height 11
radio input "false"
radio input "true"
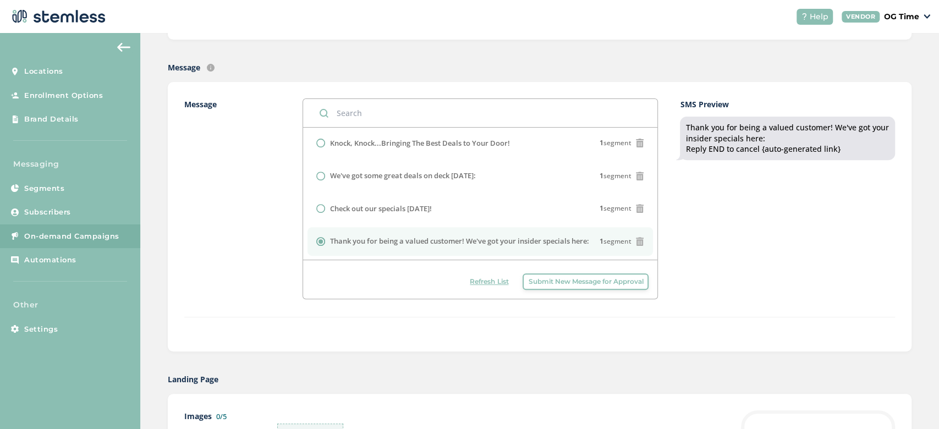
scroll to position [84, 0]
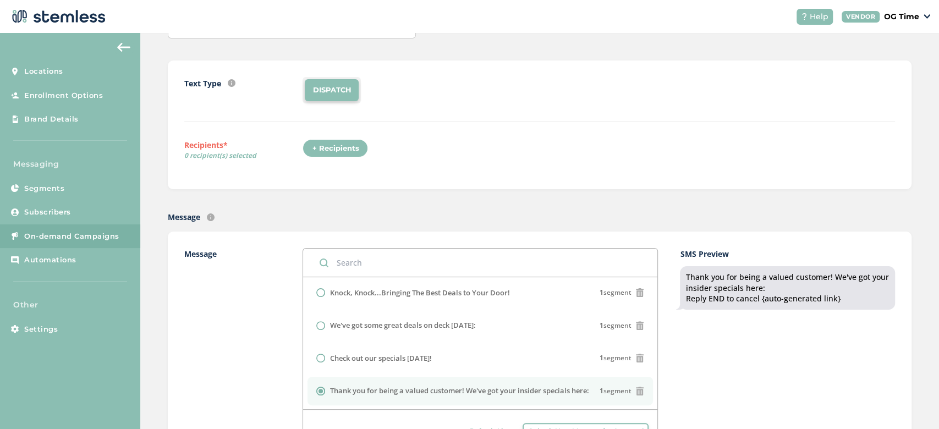
click at [330, 146] on div "+ Recipients" at bounding box center [335, 148] width 65 height 19
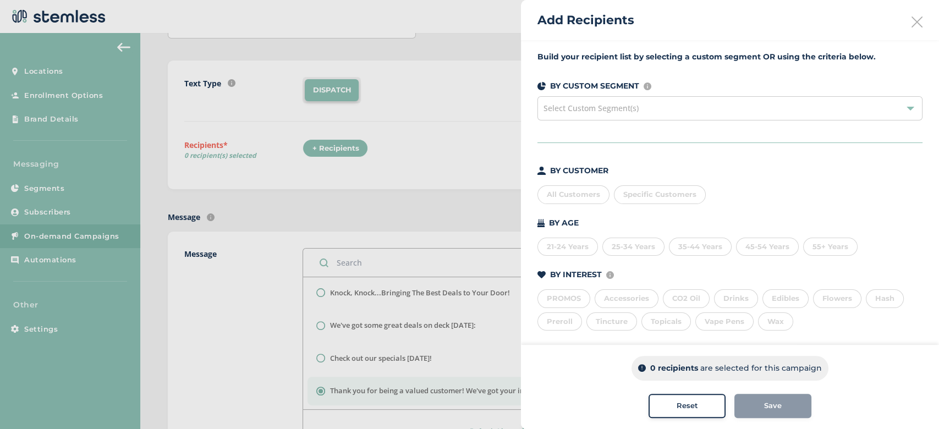
click at [560, 193] on div "All Customers" at bounding box center [574, 194] width 72 height 19
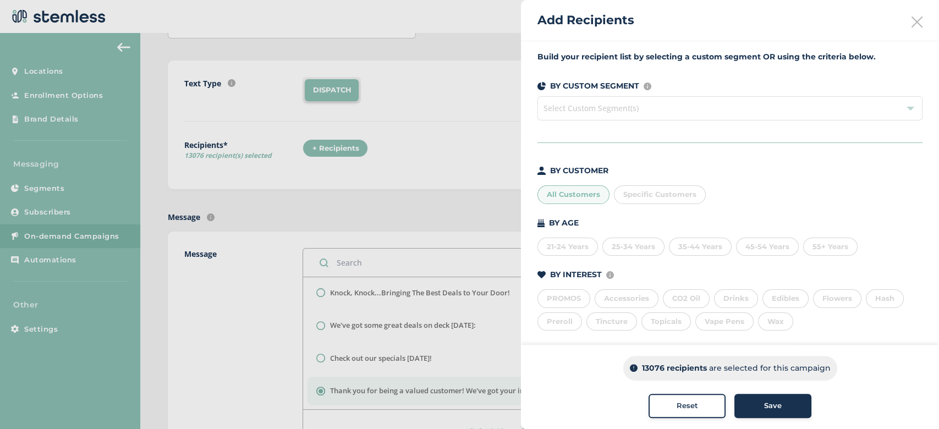
click at [758, 408] on div "Save" at bounding box center [772, 406] width 59 height 11
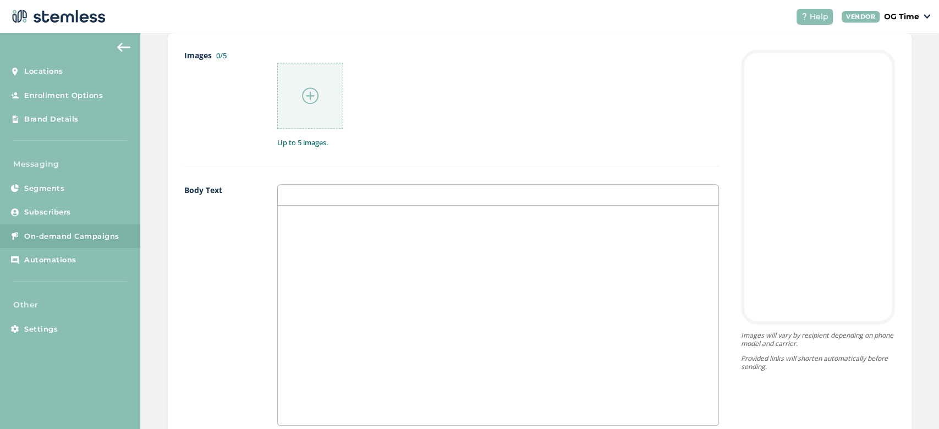
scroll to position [595, 0]
click at [335, 232] on div at bounding box center [498, 315] width 441 height 220
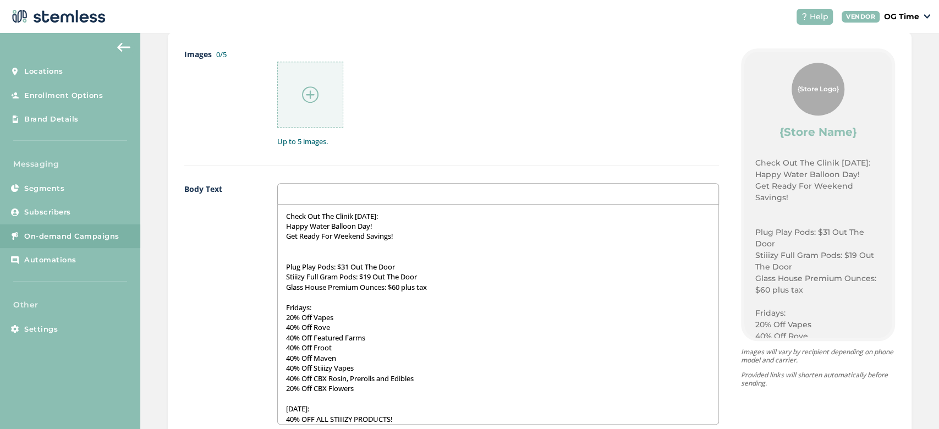
scroll to position [325, 0]
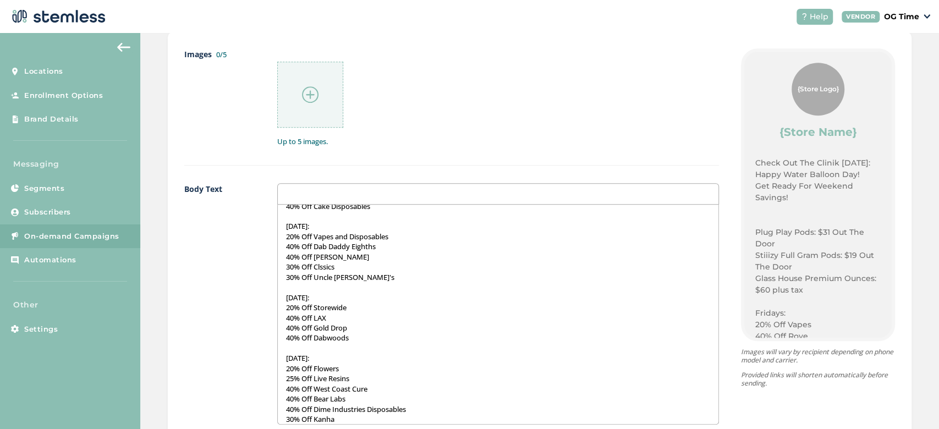
click at [389, 167] on div "Images 0/5 Up to 5 images. Body Text Check Out The Clinik Today: Happy Water Ba…" at bounding box center [451, 317] width 535 height 538
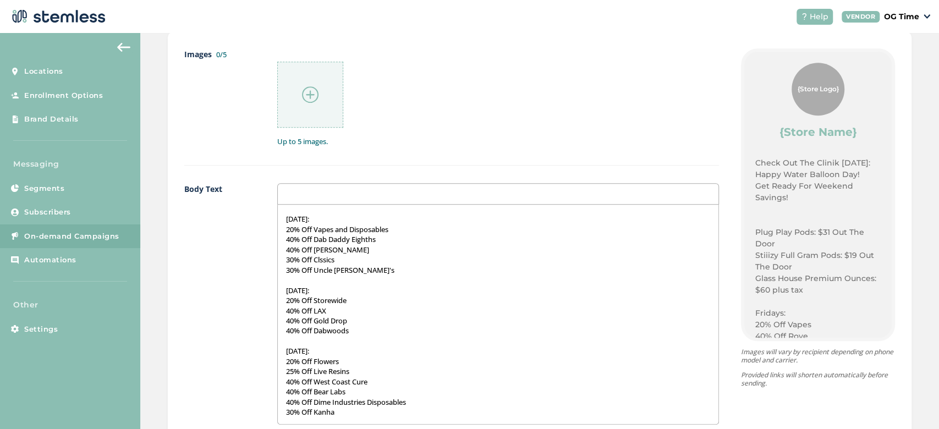
scroll to position [902, 0]
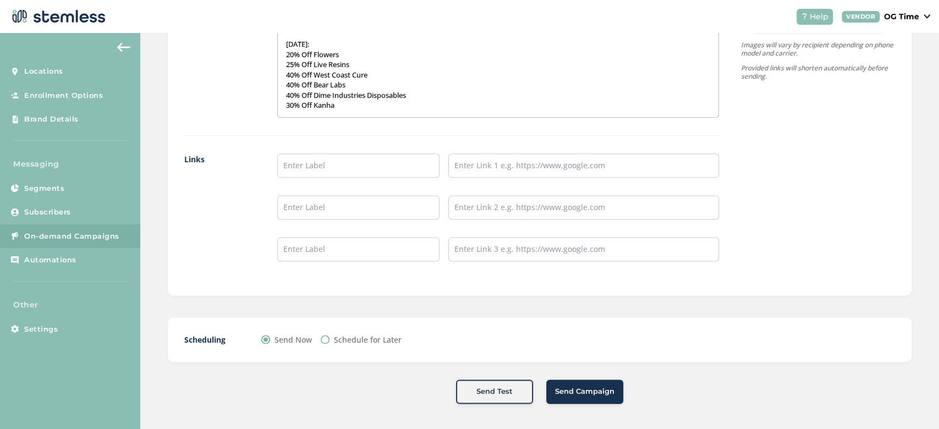
click at [343, 106] on p "30% Off Kanha" at bounding box center [498, 105] width 424 height 10
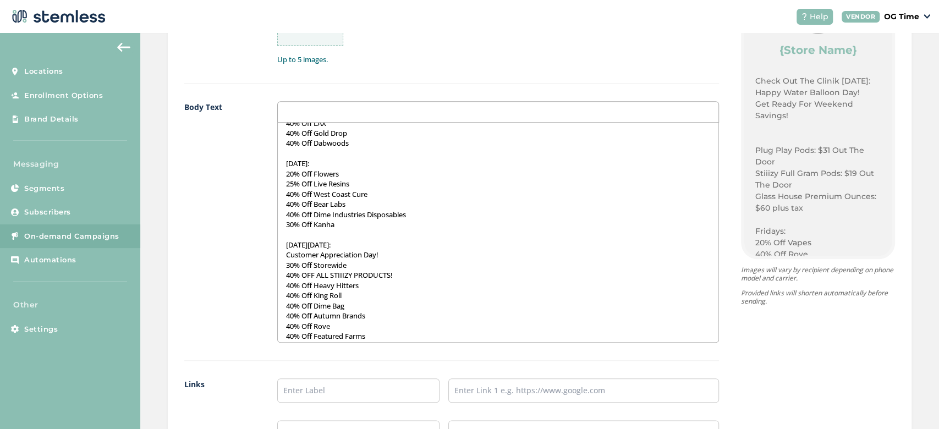
scroll to position [436, 0]
click at [351, 243] on p "[DATE][DATE]:" at bounding box center [498, 246] width 424 height 10
click at [303, 243] on p "THIS Saturday, 10/18/2025:" at bounding box center [498, 246] width 424 height 10
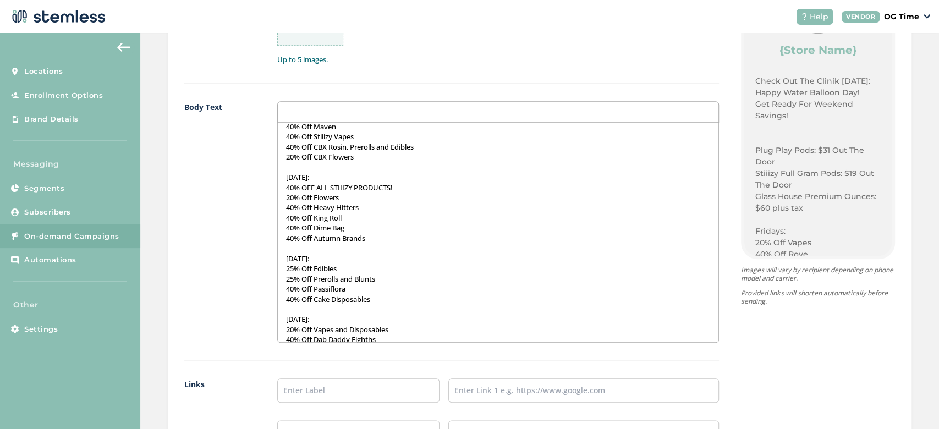
click at [398, 275] on p "25% Off Prerolls and Blunts" at bounding box center [498, 279] width 424 height 10
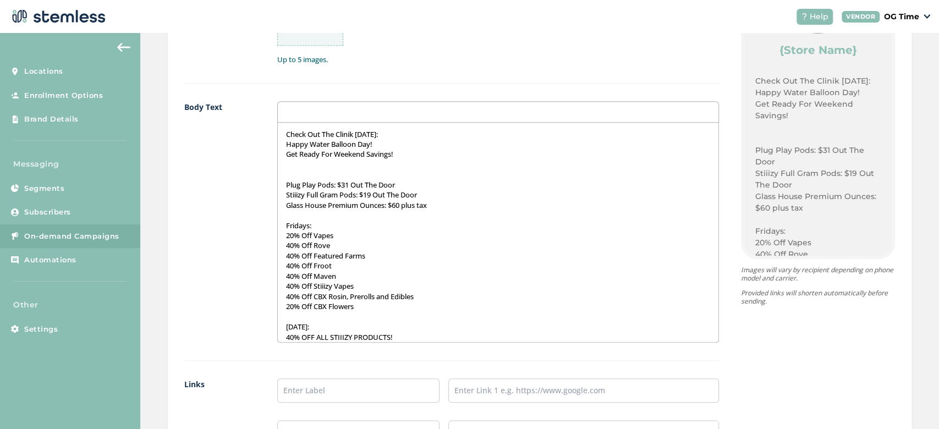
scroll to position [638, 0]
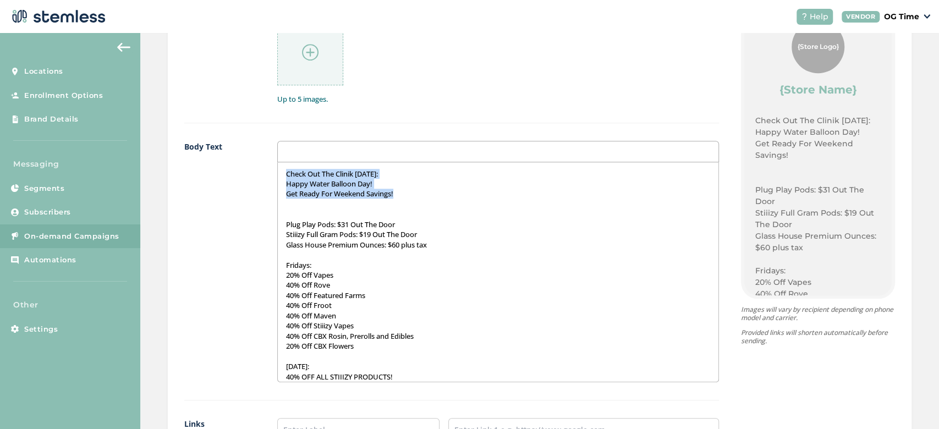
drag, startPoint x: 412, startPoint y: 190, endPoint x: 267, endPoint y: 166, distance: 146.2
click at [267, 166] on div "Body Text Check Out The Clinik Today: Happy Water Balloon Day! Get Ready For We…" at bounding box center [451, 271] width 535 height 260
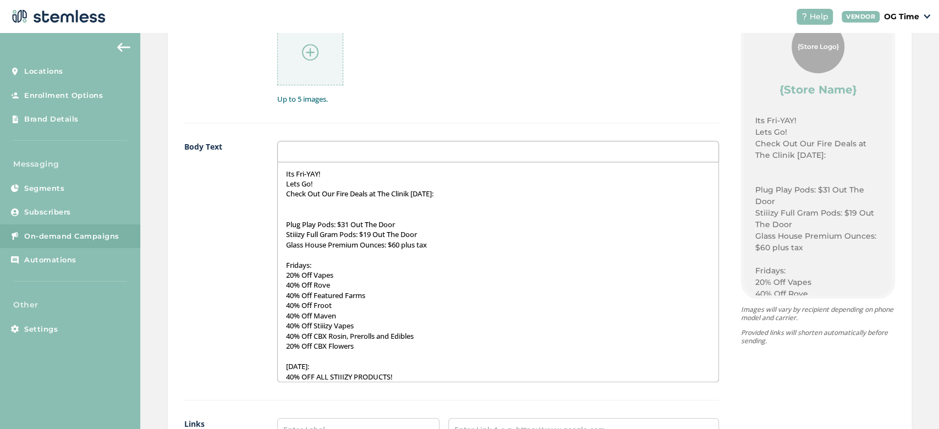
drag, startPoint x: 349, startPoint y: 223, endPoint x: 326, endPoint y: 225, distance: 23.7
click at [326, 225] on p "Plug Play Pods: $31 Out The Door" at bounding box center [498, 225] width 424 height 10
click at [347, 225] on p "Plug Play Pods: $31 Out The Door" at bounding box center [498, 225] width 424 height 10
click at [440, 244] on p "Glass House Premium Ounces: $60 plus tax" at bounding box center [498, 245] width 424 height 10
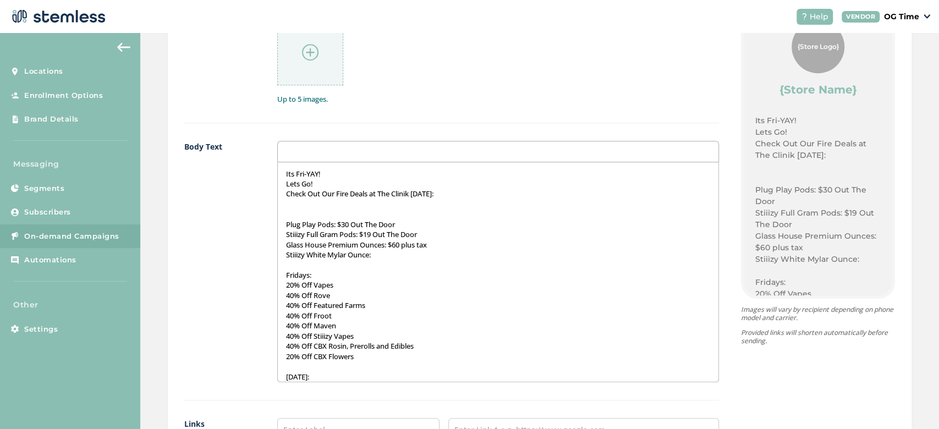
click at [308, 250] on p "Stiiizy White Mylar Ounce:" at bounding box center [498, 255] width 424 height 10
click at [379, 253] on p "Stiiizy White Mylar Ounce:" at bounding box center [498, 255] width 424 height 10
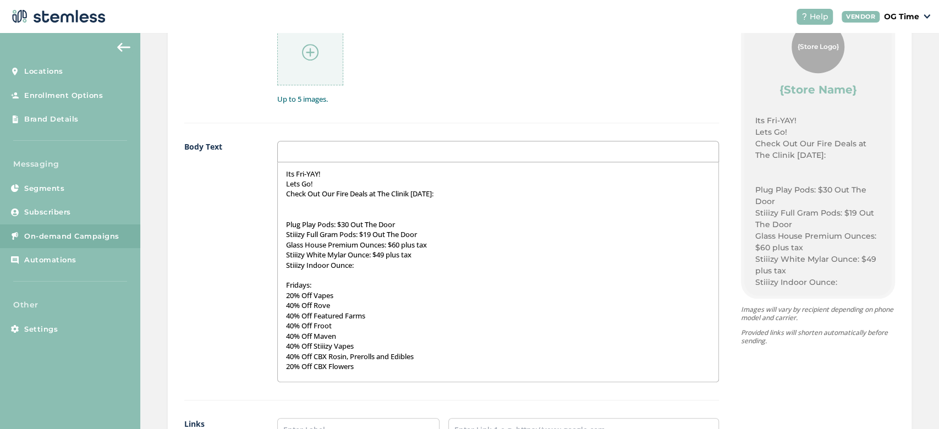
click at [321, 281] on p "Fridays:" at bounding box center [498, 285] width 424 height 10
click at [360, 265] on p "Stiiizy Indoor Ounce:" at bounding box center [498, 265] width 424 height 10
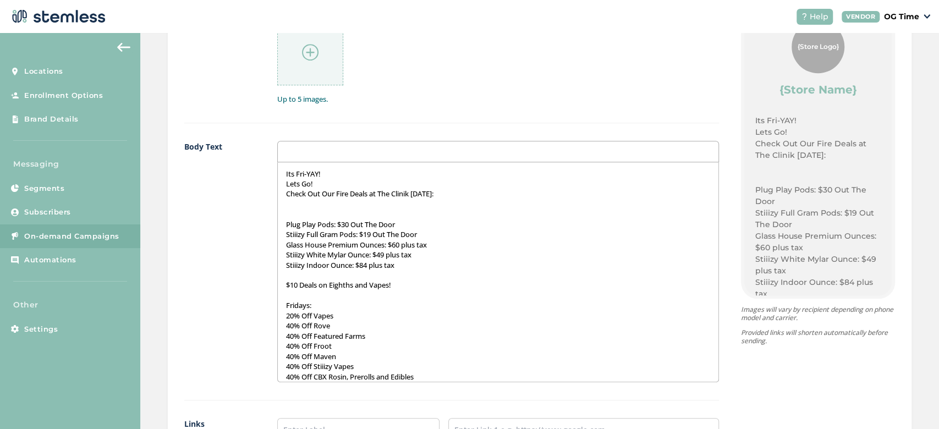
scroll to position [541, 0]
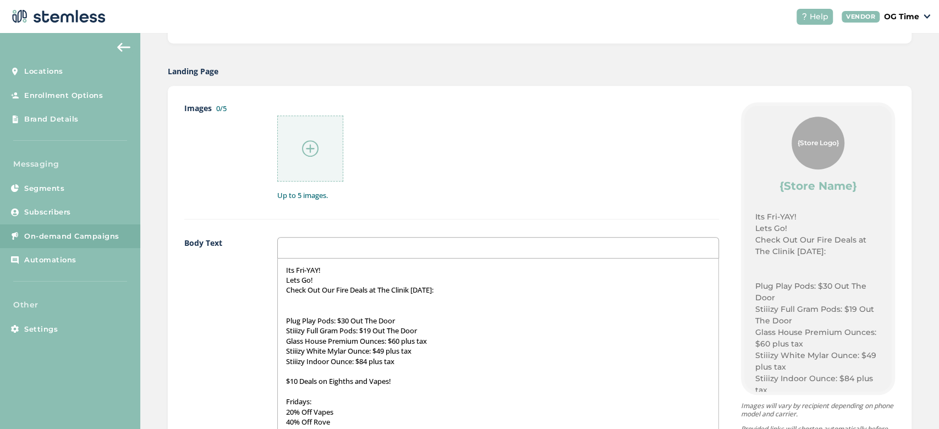
click at [302, 143] on img at bounding box center [310, 148] width 17 height 17
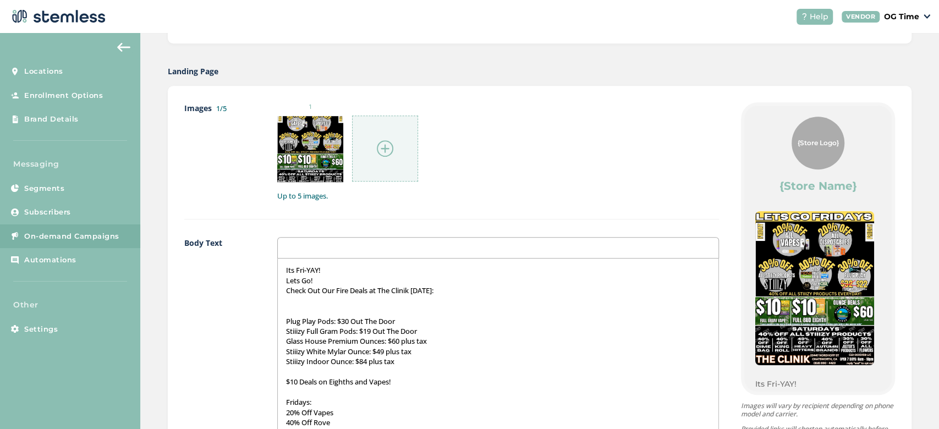
click at [391, 144] on img at bounding box center [385, 148] width 17 height 17
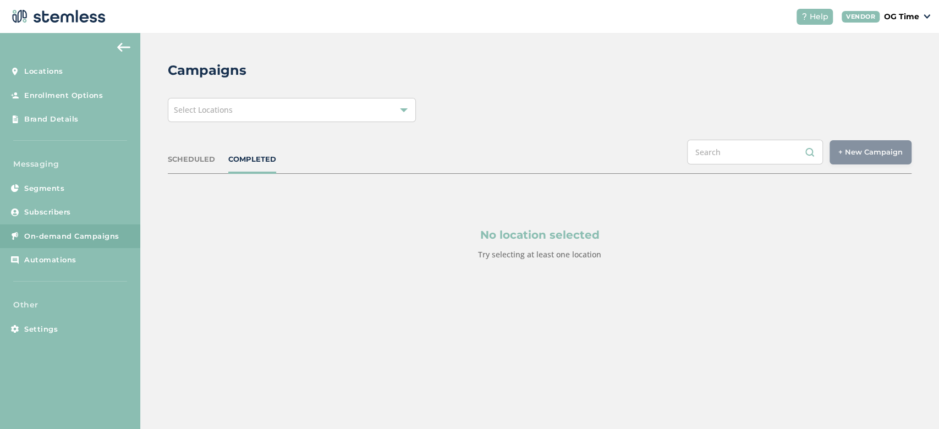
click at [307, 108] on div "Select Locations" at bounding box center [292, 110] width 248 height 24
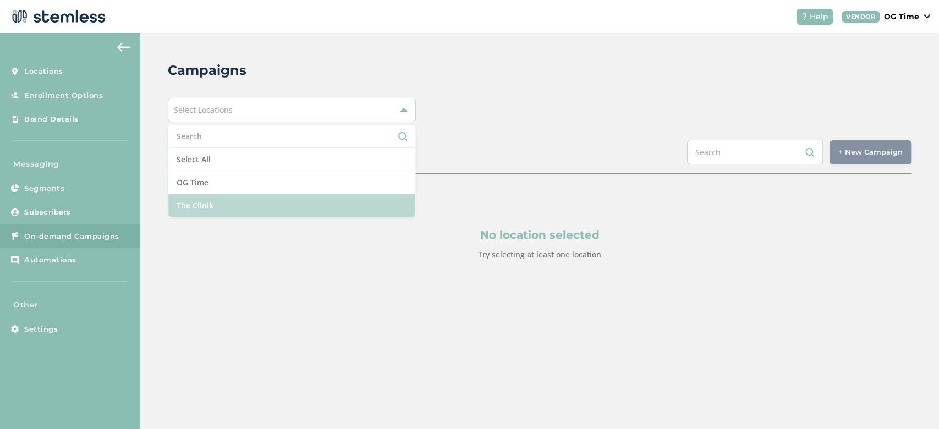
click at [227, 200] on li "The Clinik" at bounding box center [291, 205] width 247 height 23
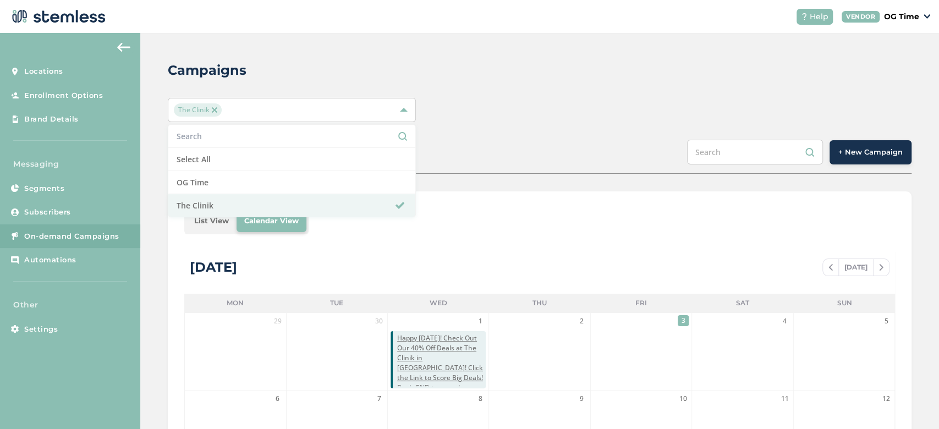
click at [583, 165] on div "SCHEDULED COMPLETED + New Campaign" at bounding box center [540, 157] width 744 height 34
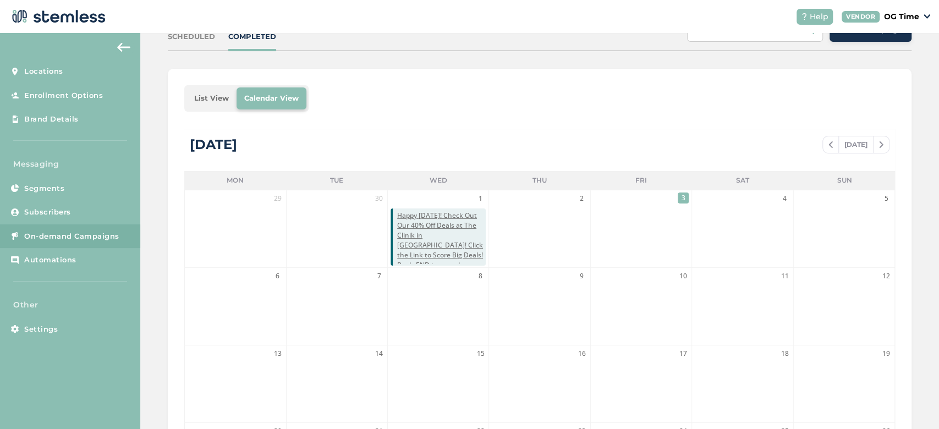
scroll to position [123, 0]
click at [823, 141] on span at bounding box center [830, 144] width 15 height 13
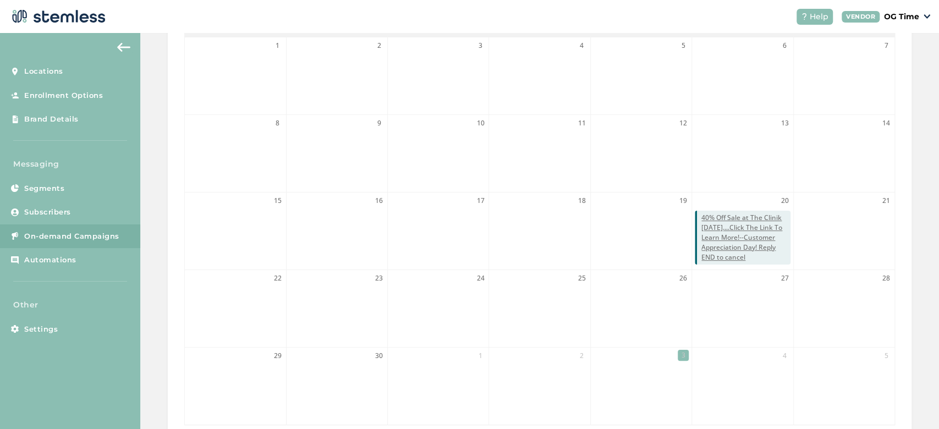
scroll to position [256, 0]
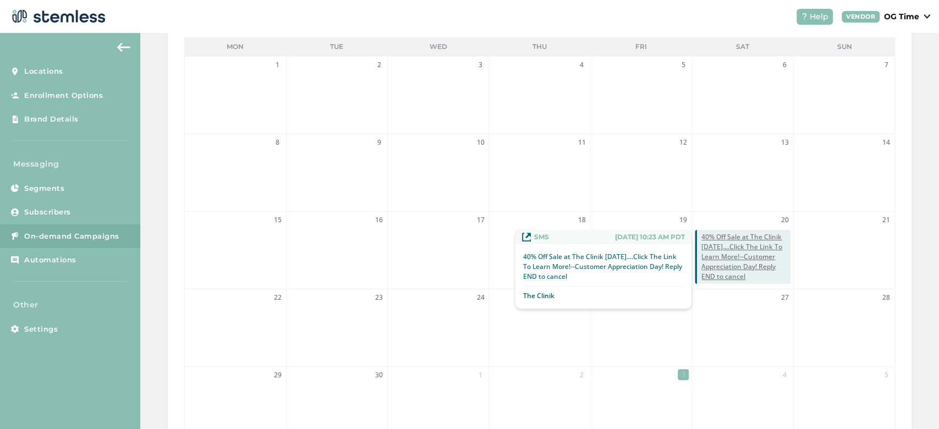
click at [730, 253] on span "40% Off Sale at The Clinik [DATE]....Click The Link To Learn More!--Customer Ap…" at bounding box center [746, 257] width 89 height 50
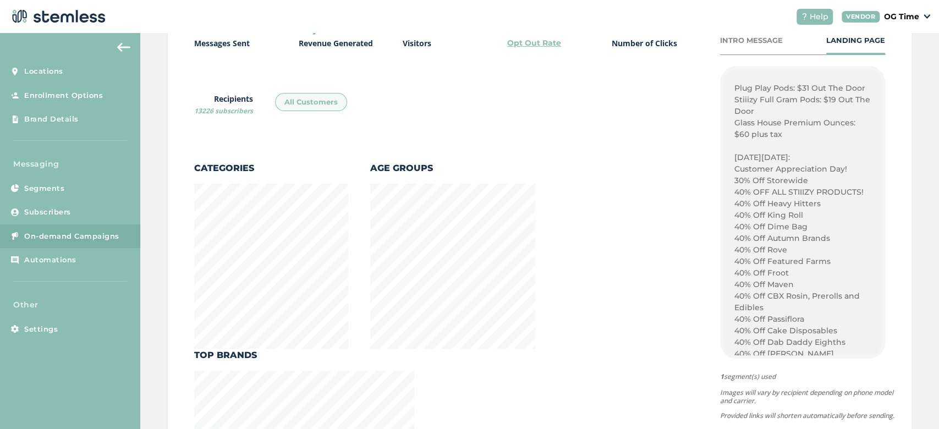
scroll to position [354, 0]
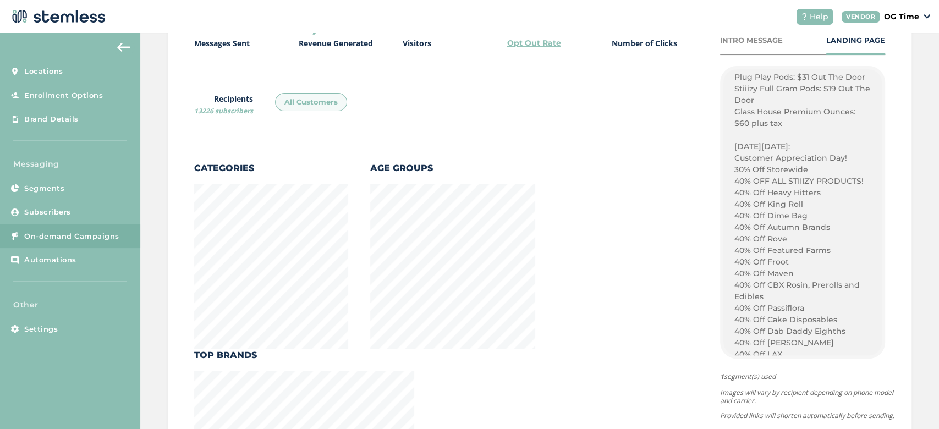
click at [735, 143] on p "[DATE][DATE]:" at bounding box center [803, 147] width 136 height 12
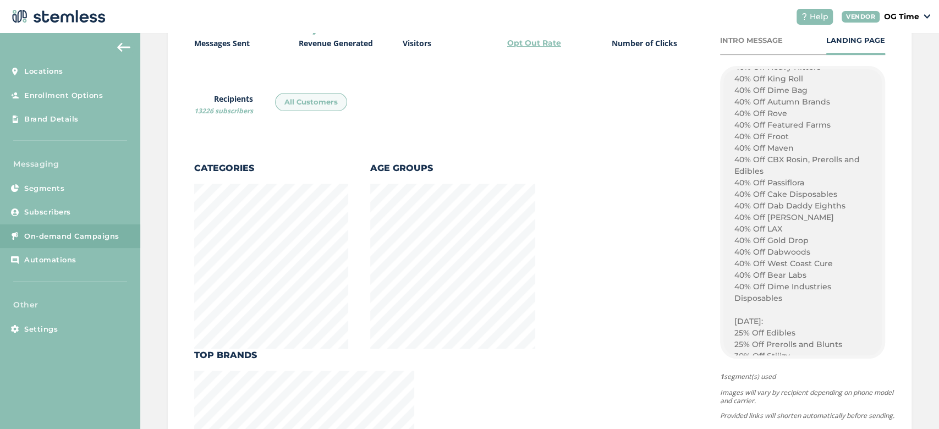
scroll to position [491, 0]
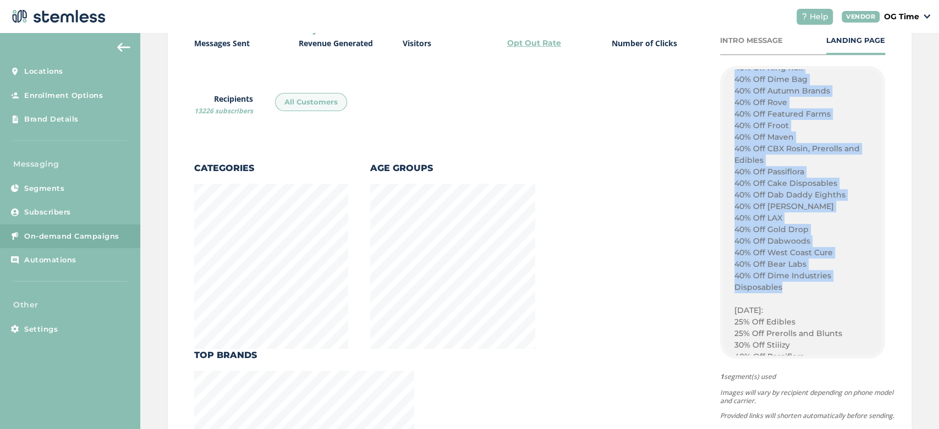
click at [776, 287] on p "40% Off Dime Industries Disposables" at bounding box center [803, 281] width 136 height 23
copy div "[DATE][DATE]: Customer Appreciation Day! 30% Off Storewide 40% OFF ALL STIIIZY …"
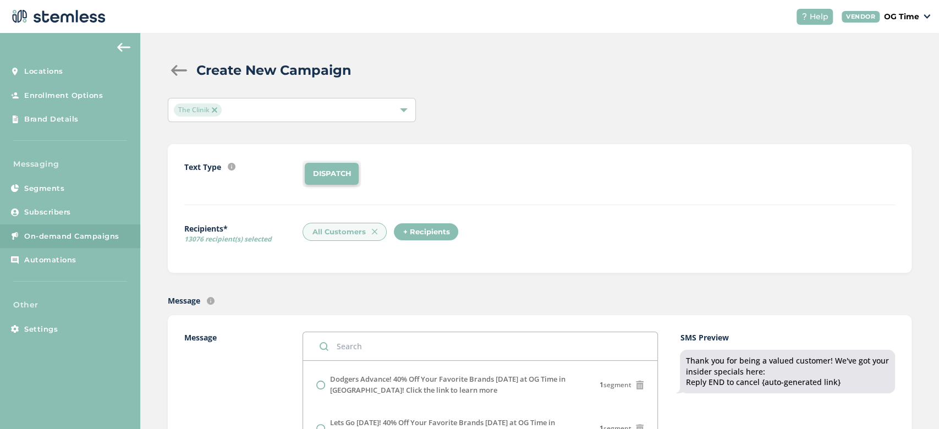
scroll to position [732, 0]
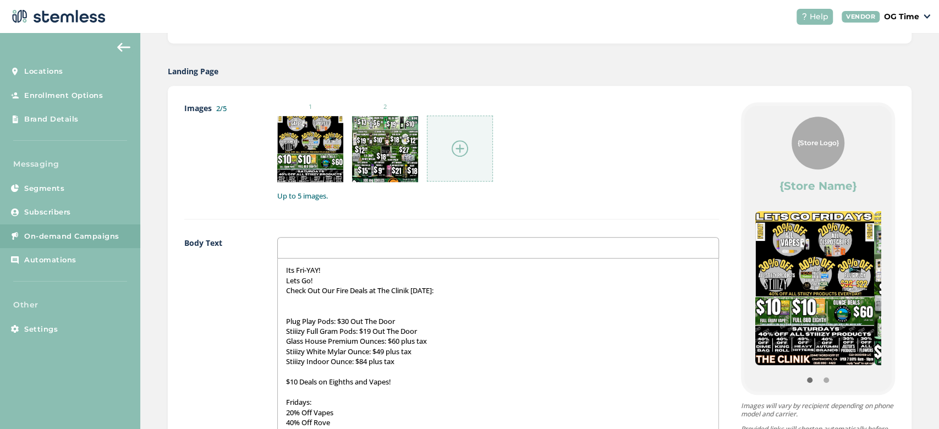
click at [457, 149] on img at bounding box center [460, 148] width 17 height 17
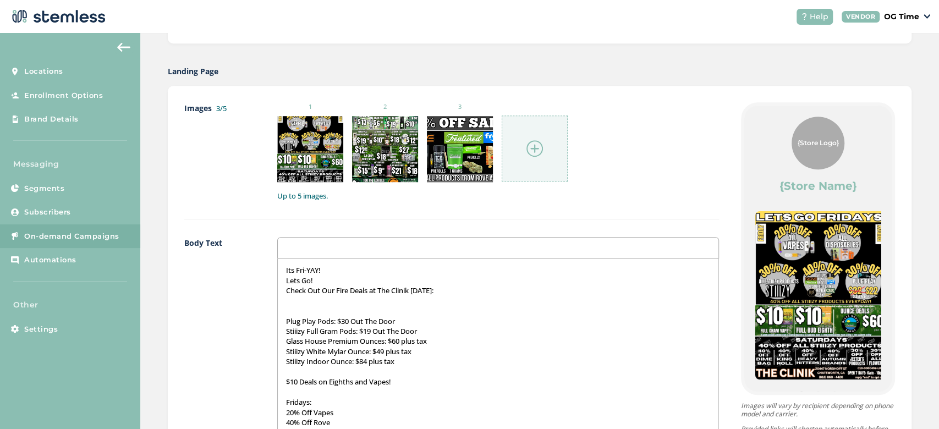
click at [528, 152] on img at bounding box center [535, 148] width 17 height 17
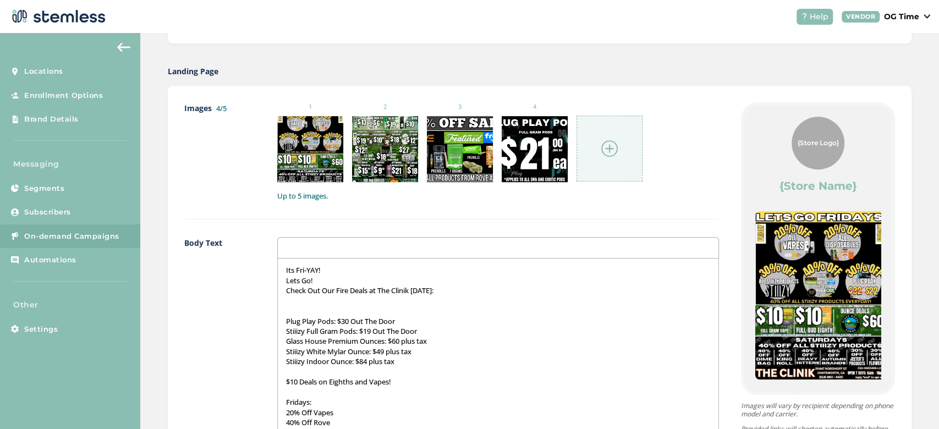
click at [606, 149] on img at bounding box center [609, 148] width 17 height 17
click at [601, 140] on img at bounding box center [609, 148] width 17 height 17
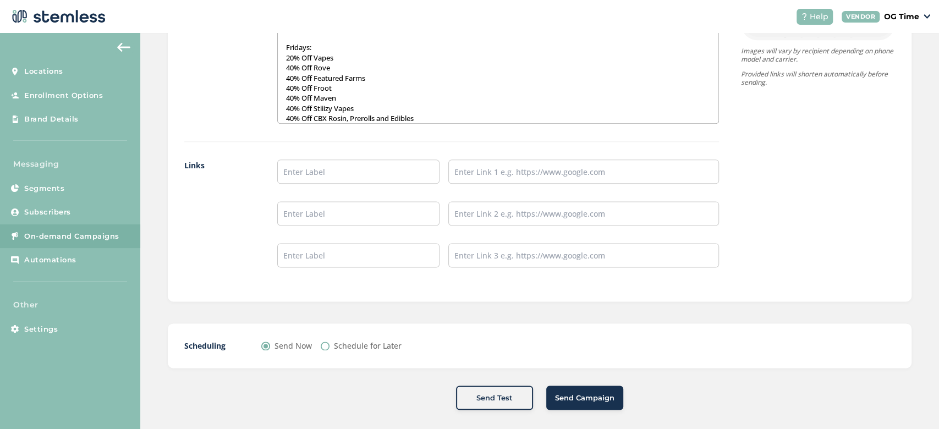
scroll to position [898, 0]
click at [329, 173] on input "text" at bounding box center [358, 170] width 162 height 24
type input "Online Menu"
click at [482, 169] on input "text" at bounding box center [583, 170] width 271 height 24
type input "[URL][DOMAIN_NAME]"
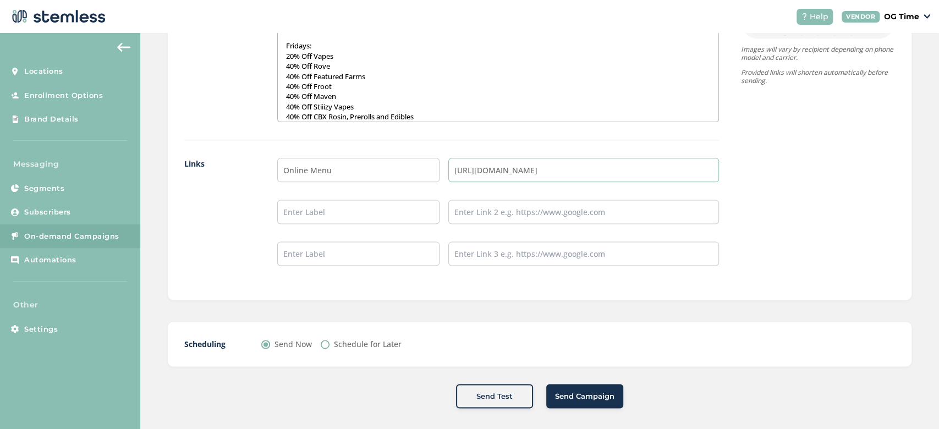
scroll to position [903, 0]
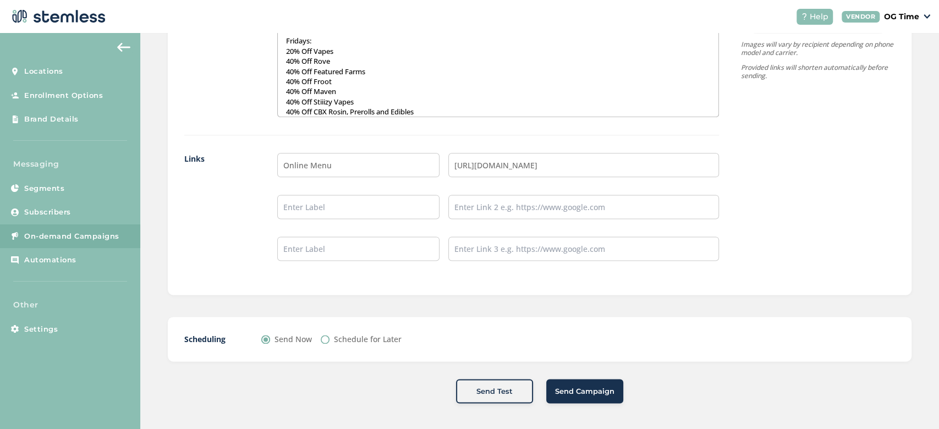
click at [337, 333] on label "Schedule for Later" at bounding box center [368, 339] width 68 height 12
click at [330, 335] on input "Schedule for Later" at bounding box center [325, 339] width 9 height 9
radio input "true"
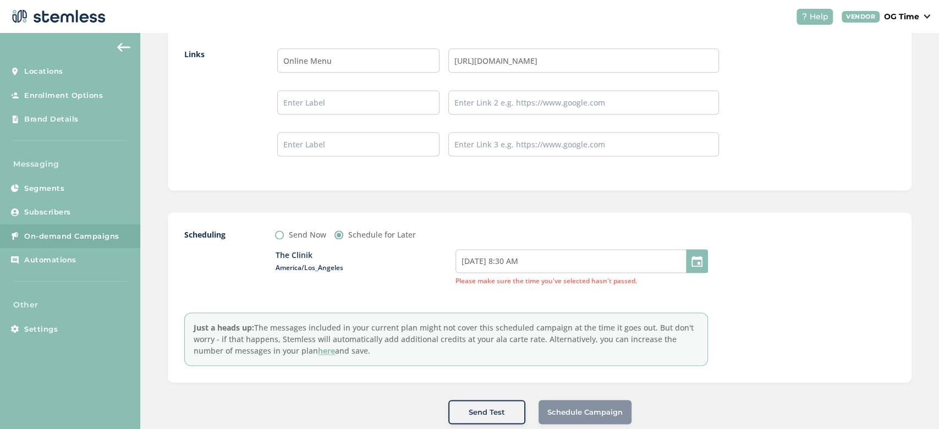
scroll to position [1010, 0]
click at [637, 259] on input "10/03/2025 8:30 AM" at bounding box center [582, 259] width 253 height 24
select select "8"
select select "30"
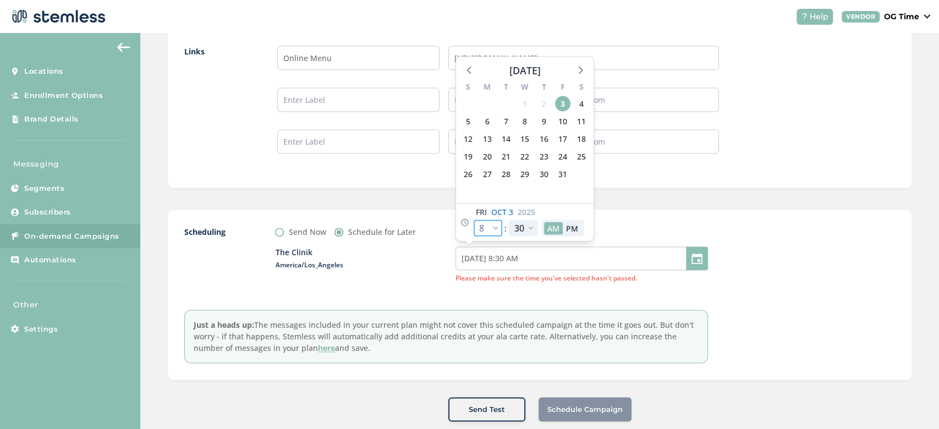
click at [493, 223] on select "12 1 2 3 4 5 6 7 8 9 10 11" at bounding box center [488, 228] width 29 height 17
select select "9"
click at [474, 220] on select "12 1 2 3 4 5 6 7 8 9 10 11" at bounding box center [488, 228] width 29 height 17
type input "10/03/2025 9:30 AM"
select select "9"
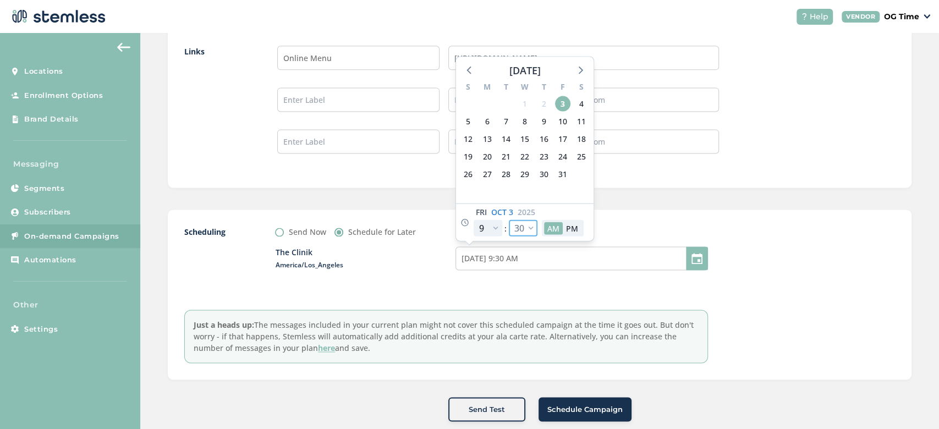
click at [528, 228] on select "00 05 10 15 20 25 30 35 40 45 50 55" at bounding box center [523, 228] width 29 height 17
select select "15"
click at [509, 220] on select "00 05 10 15 20 25 30 35 40 45 50 55" at bounding box center [523, 228] width 29 height 17
type input "10/03/2025 9:15 AM"
select select "15"
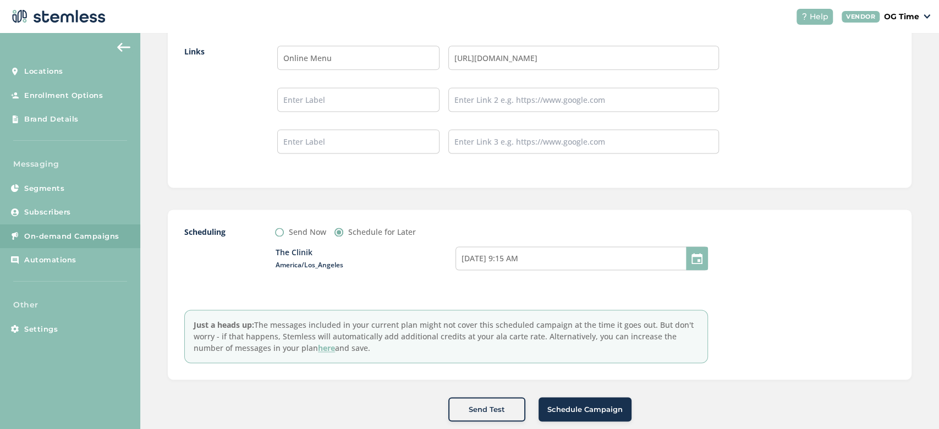
click at [593, 404] on span "Schedule Campaign" at bounding box center [585, 409] width 75 height 11
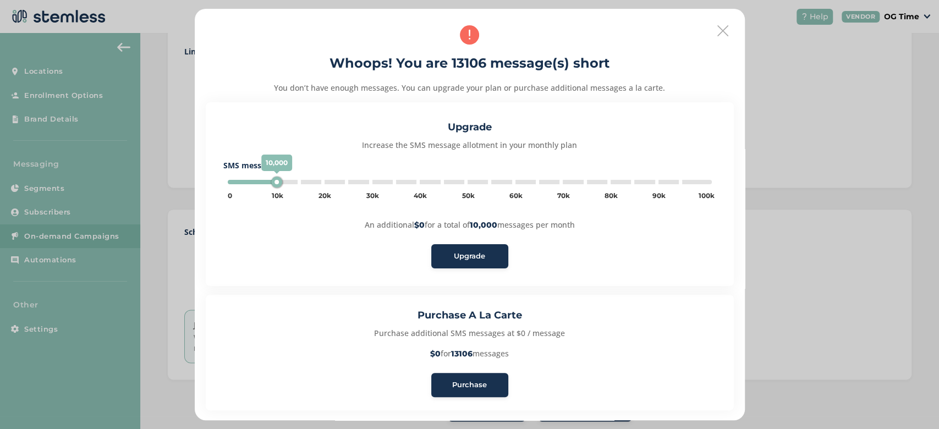
type input "15000"
click at [469, 390] on button "Purchase" at bounding box center [469, 385] width 77 height 24
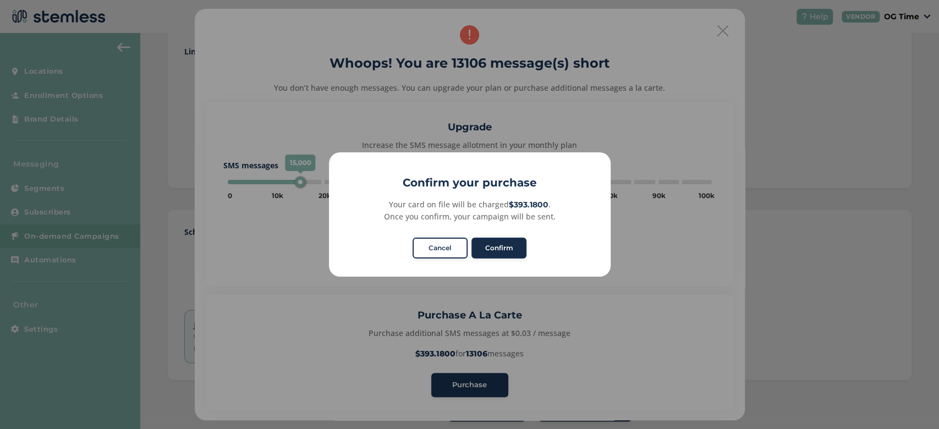
click at [510, 241] on button "Confirm" at bounding box center [499, 248] width 55 height 21
